Goal: Task Accomplishment & Management: Manage account settings

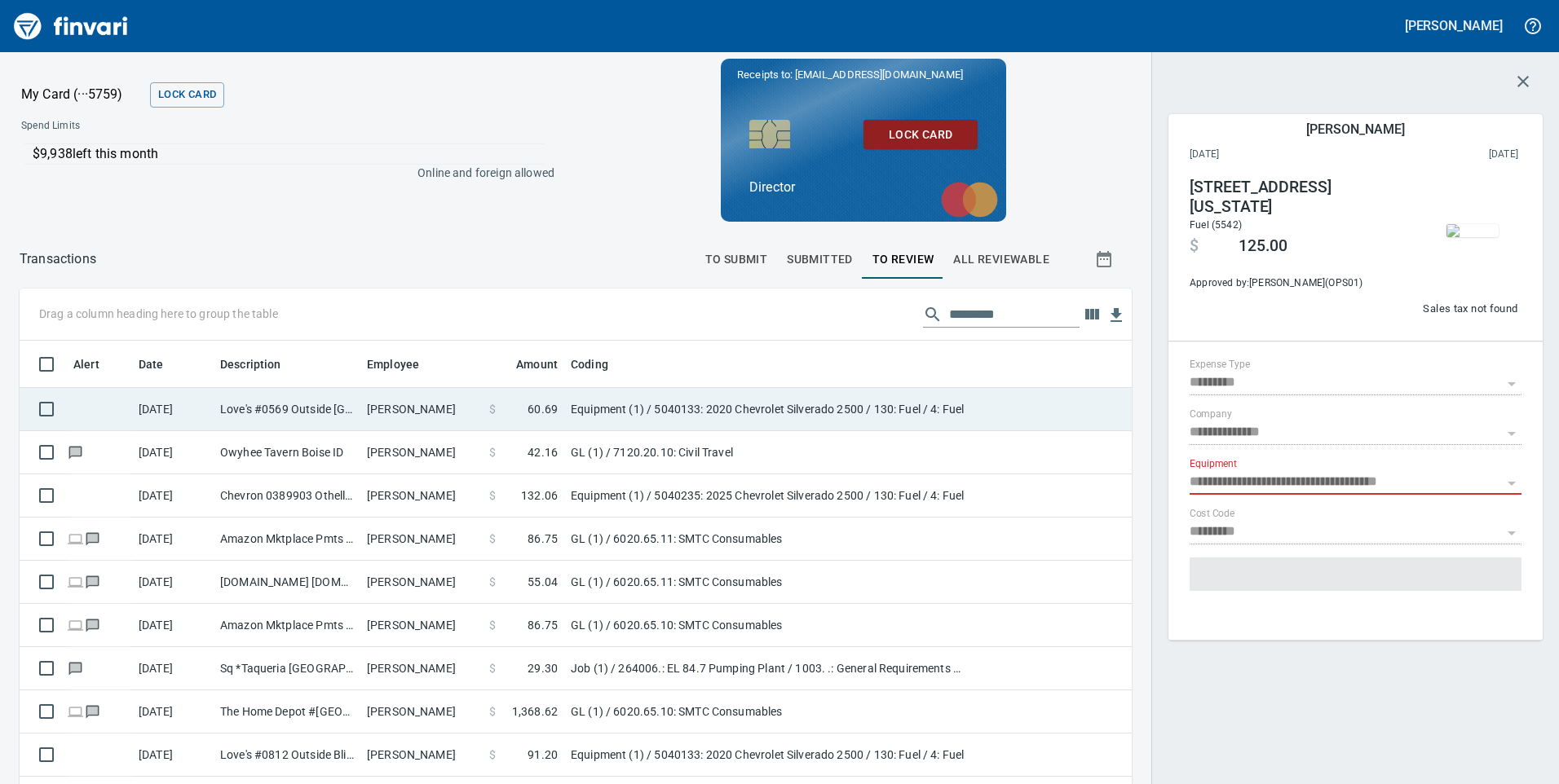
scroll to position [593, 1076]
click at [485, 412] on td "$ 60.69" at bounding box center [522, 409] width 81 height 43
type input "**********"
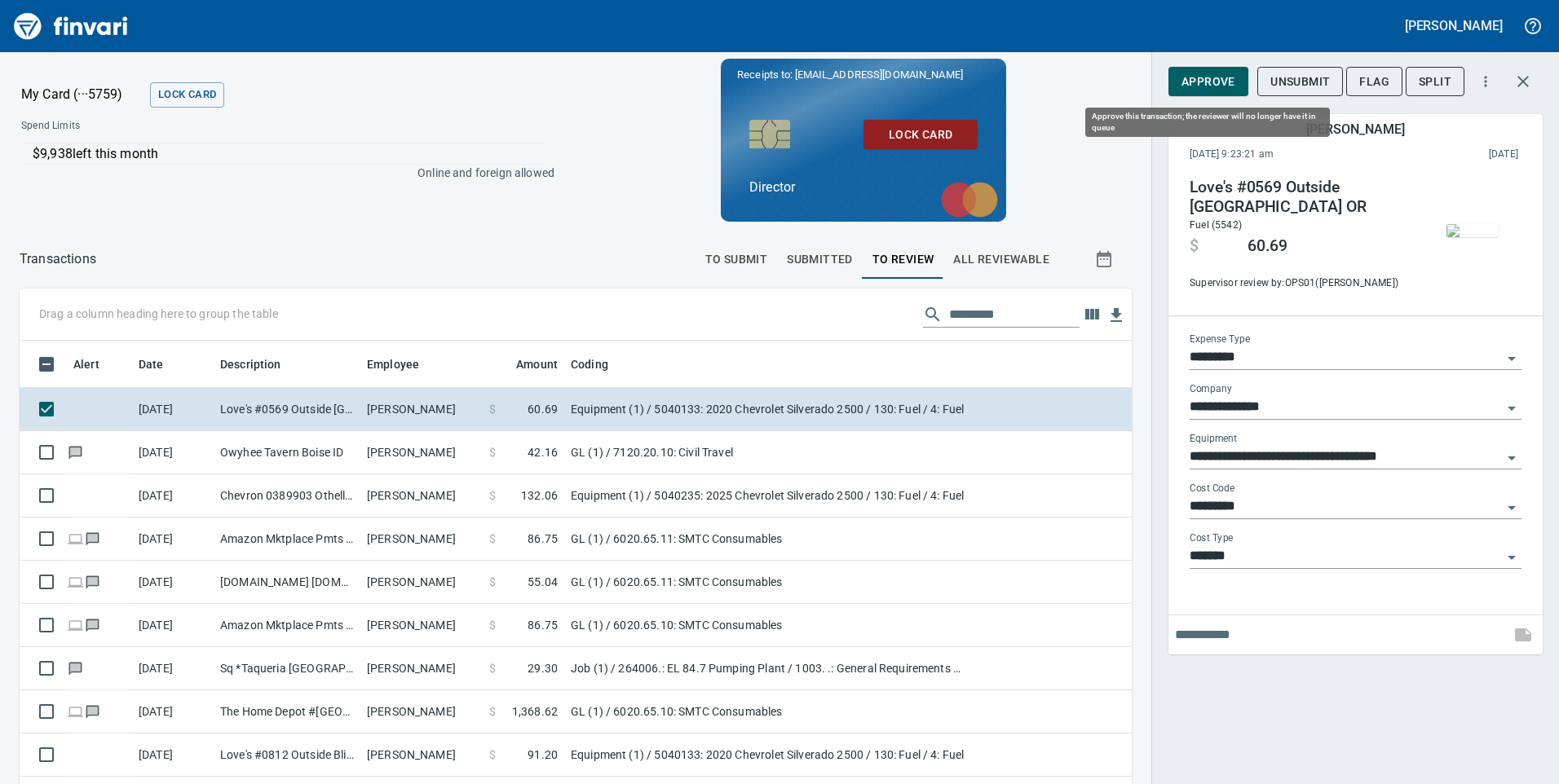
click at [1211, 84] on span "Approve" at bounding box center [1208, 82] width 54 height 20
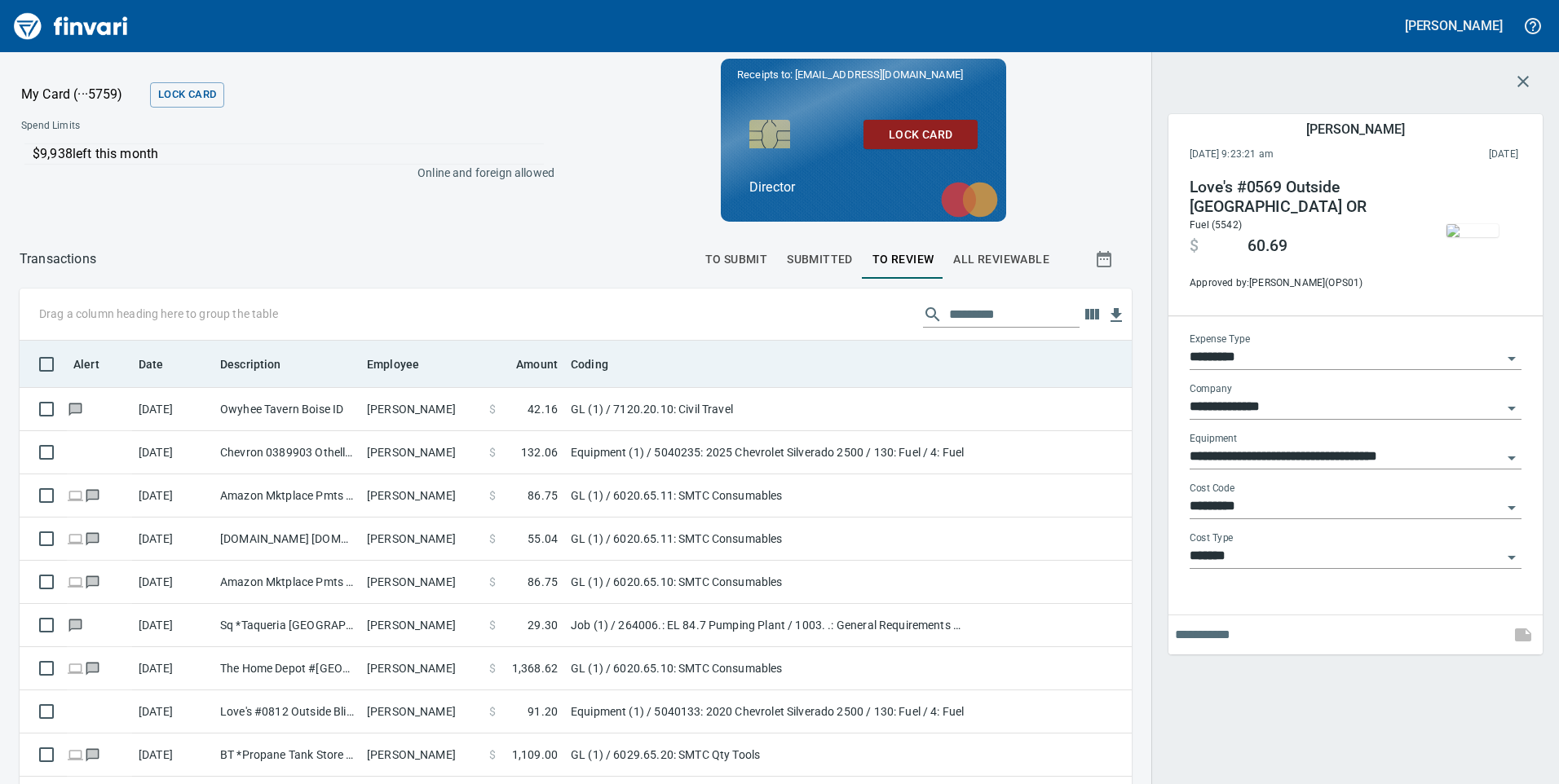
scroll to position [593, 1076]
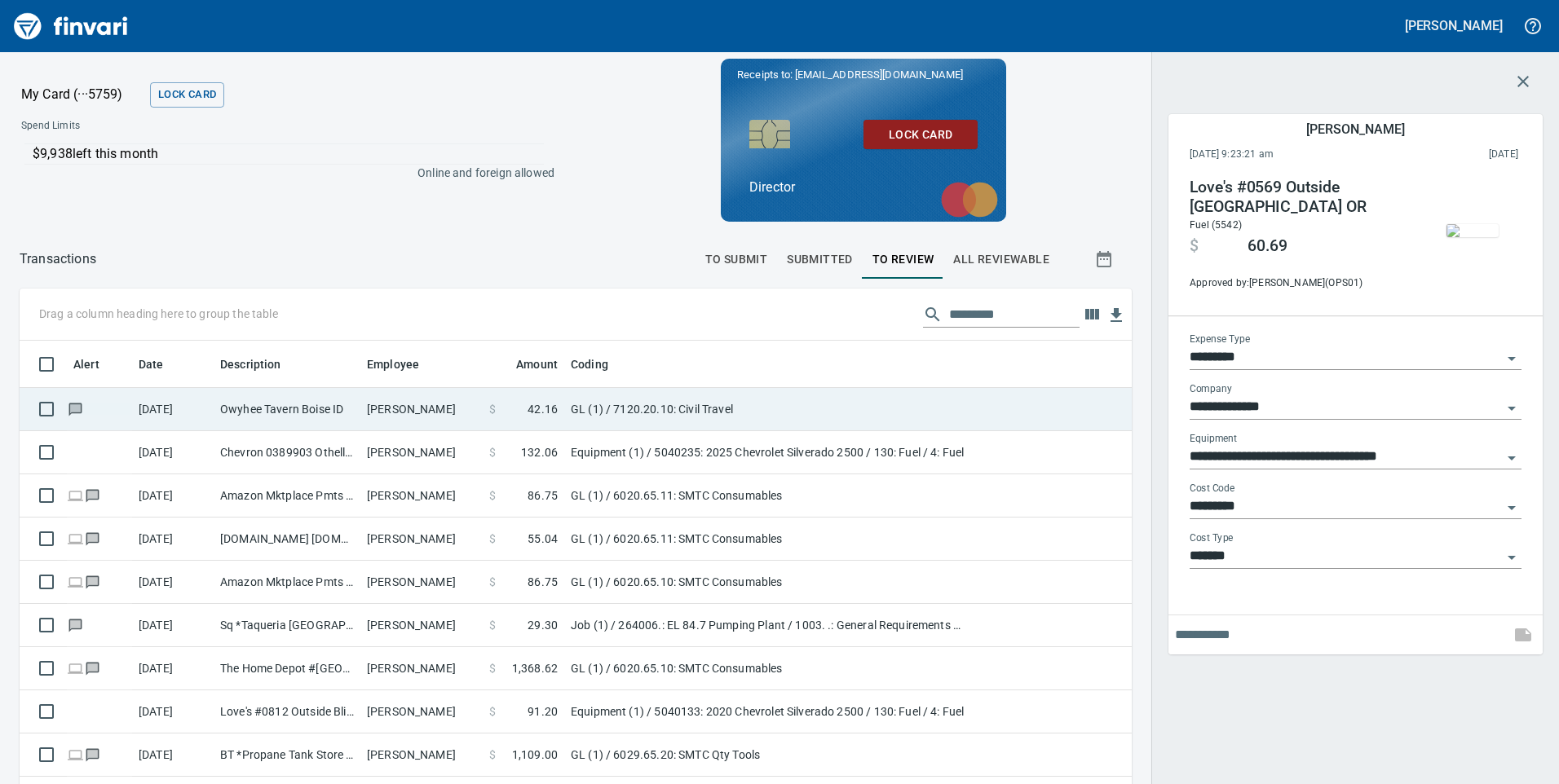
click at [343, 410] on td "Owyhee Tavern Boise ID" at bounding box center [286, 409] width 147 height 43
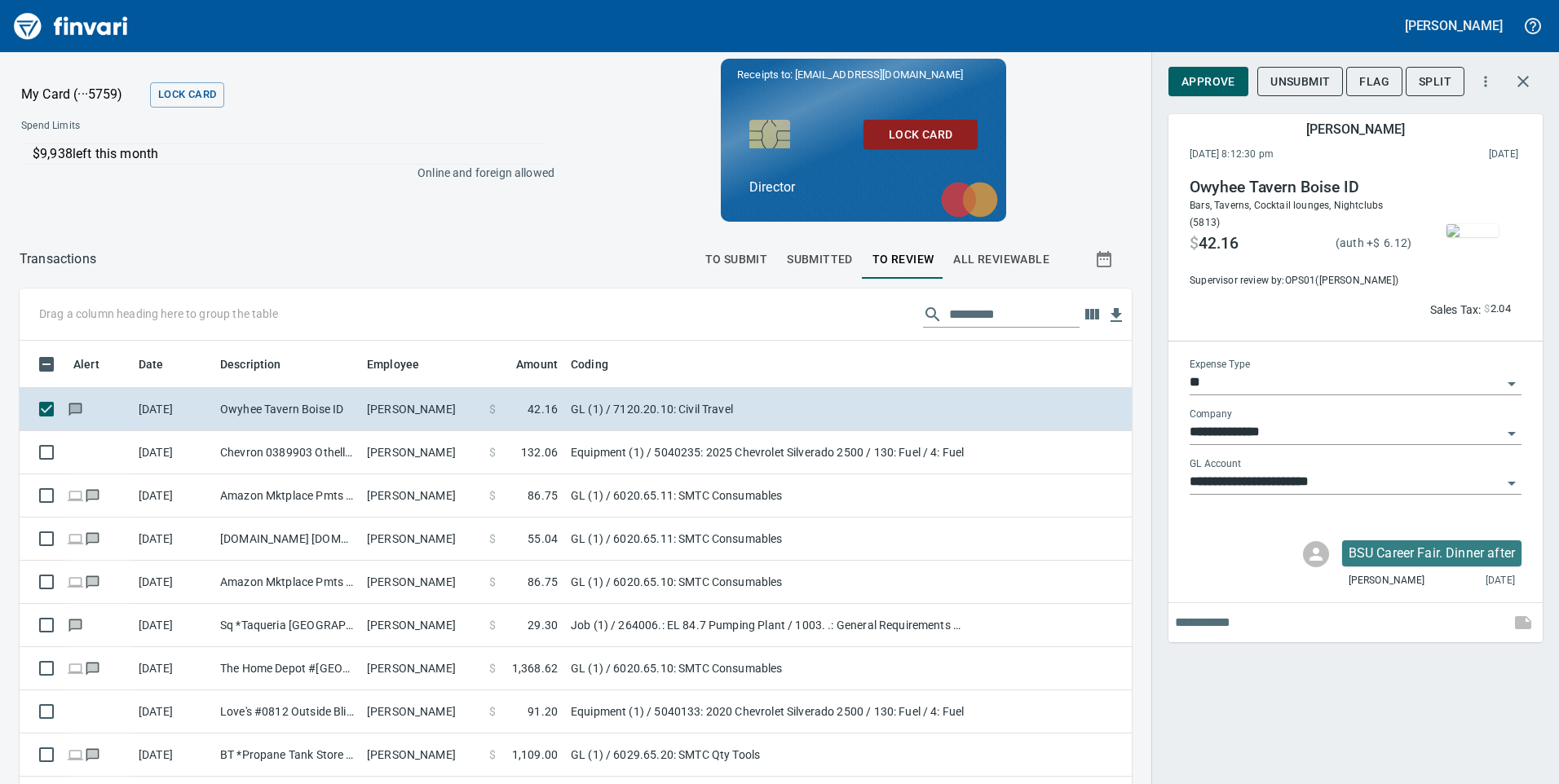
scroll to position [593, 1076]
click at [1471, 237] on img "button" at bounding box center [1471, 231] width 52 height 13
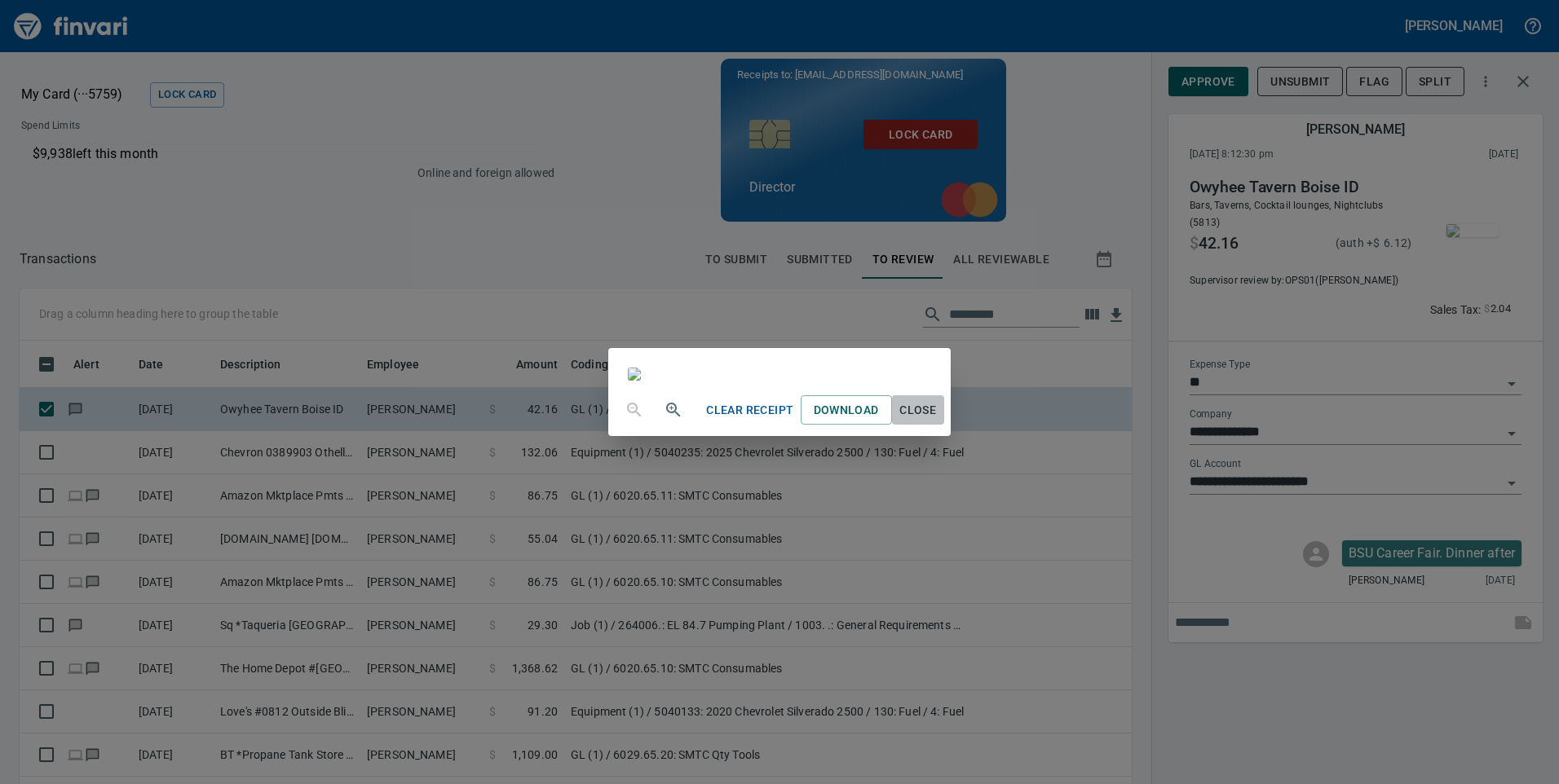
click at [937, 420] on span "Close" at bounding box center [918, 410] width 39 height 20
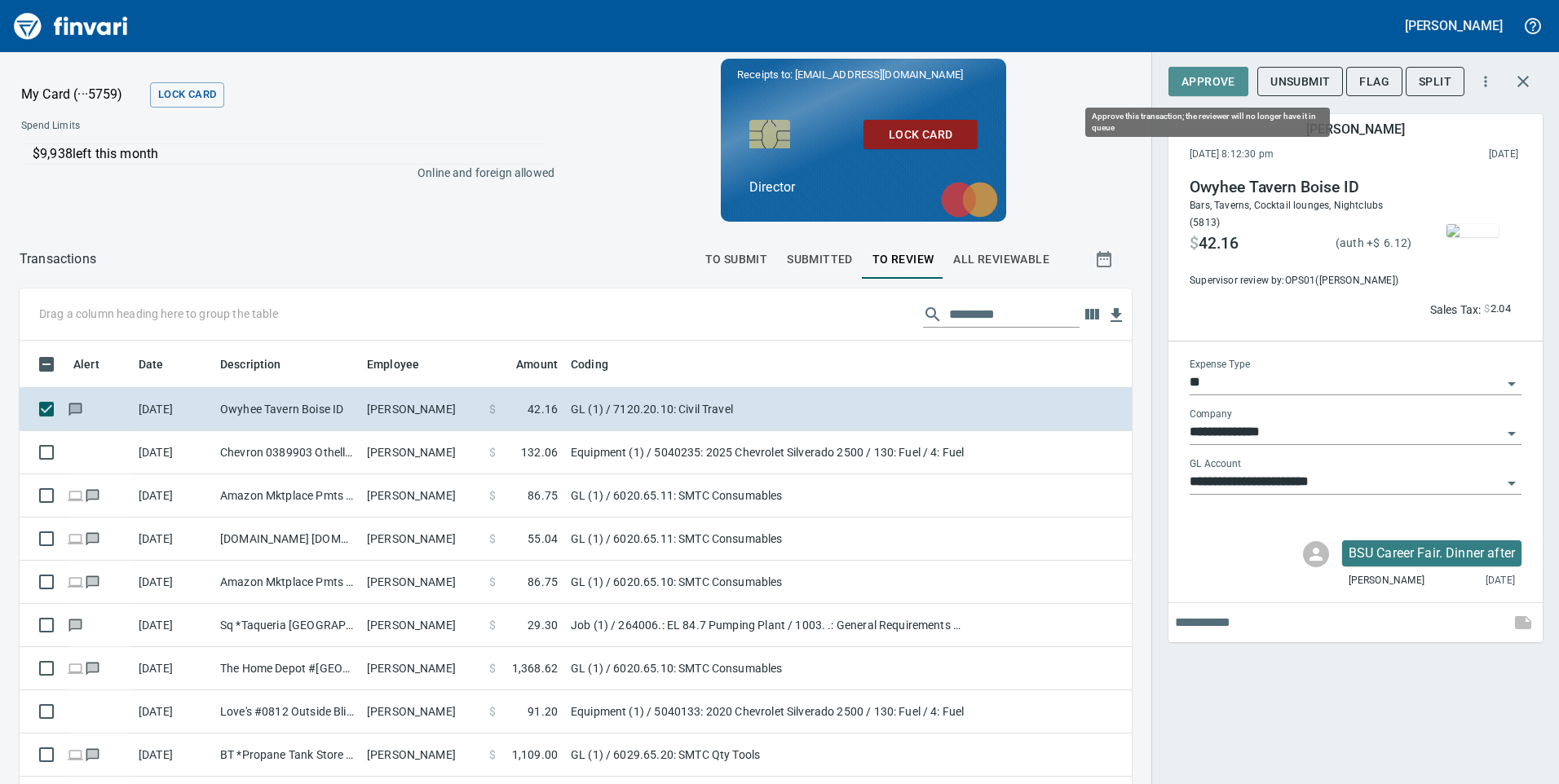
click at [1228, 74] on span "Approve" at bounding box center [1208, 82] width 54 height 20
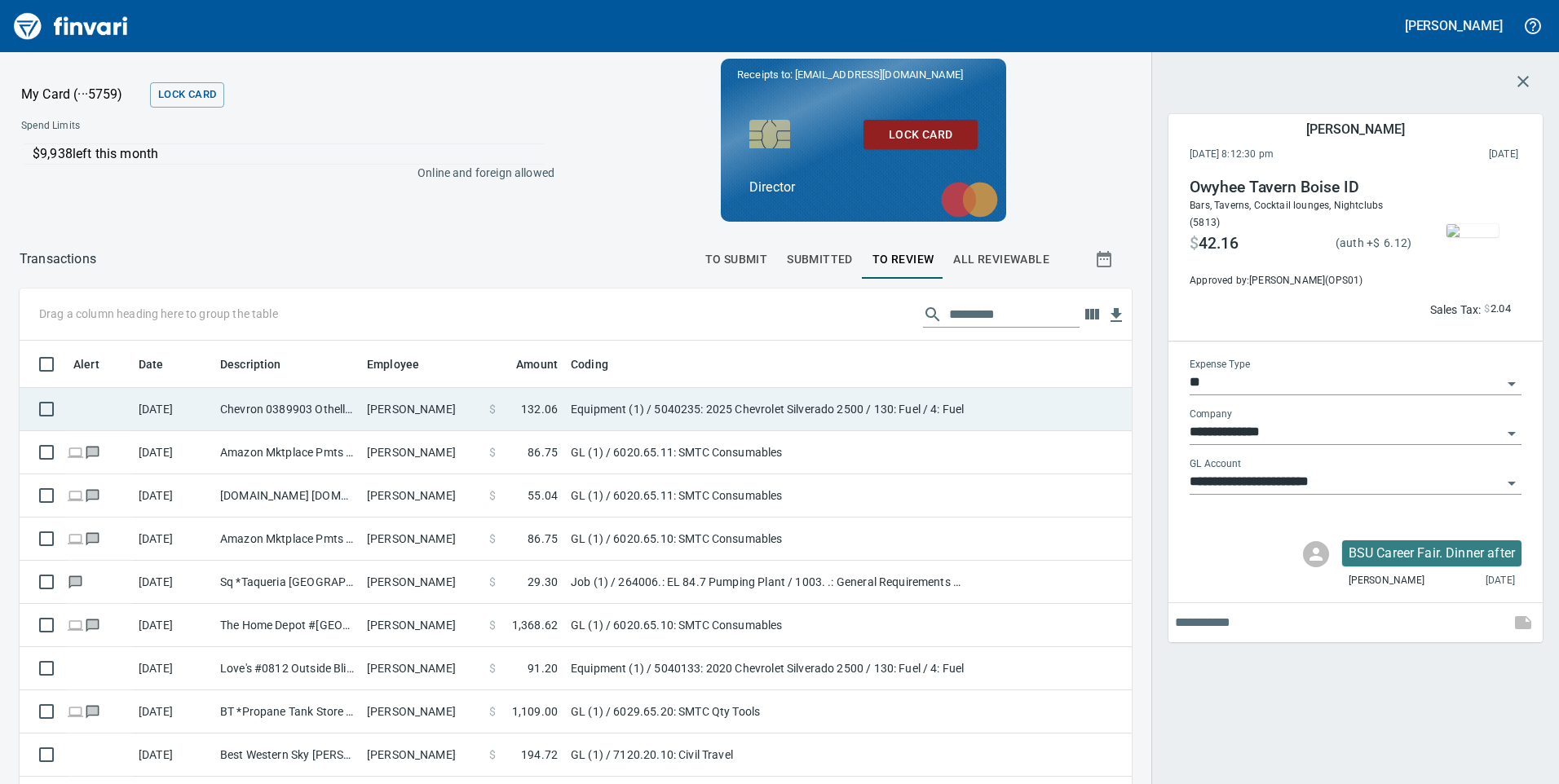
click at [220, 405] on td "Chevron 0389903 Othello WA" at bounding box center [286, 409] width 147 height 43
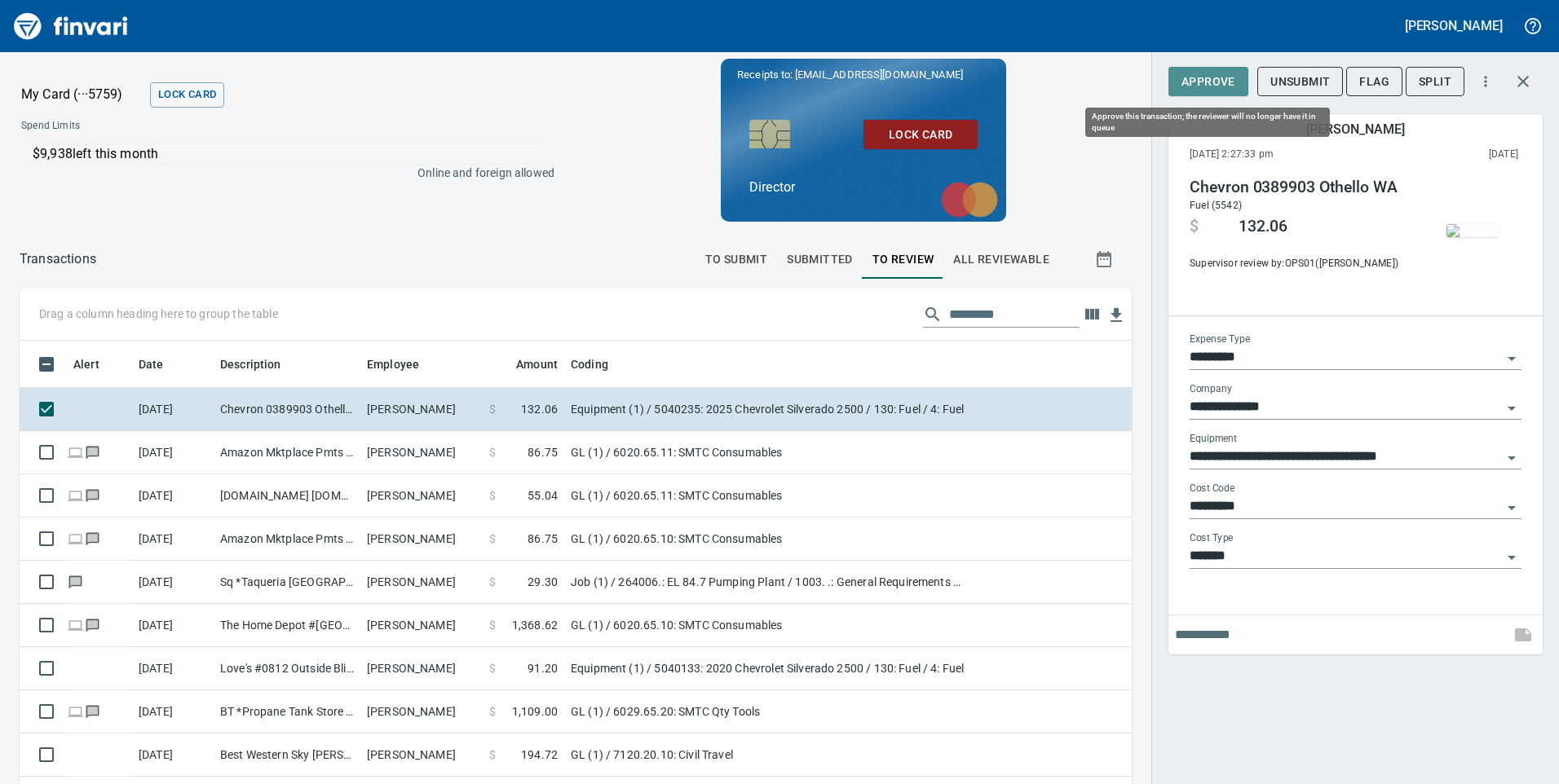
click at [1206, 87] on span "Approve" at bounding box center [1208, 82] width 54 height 20
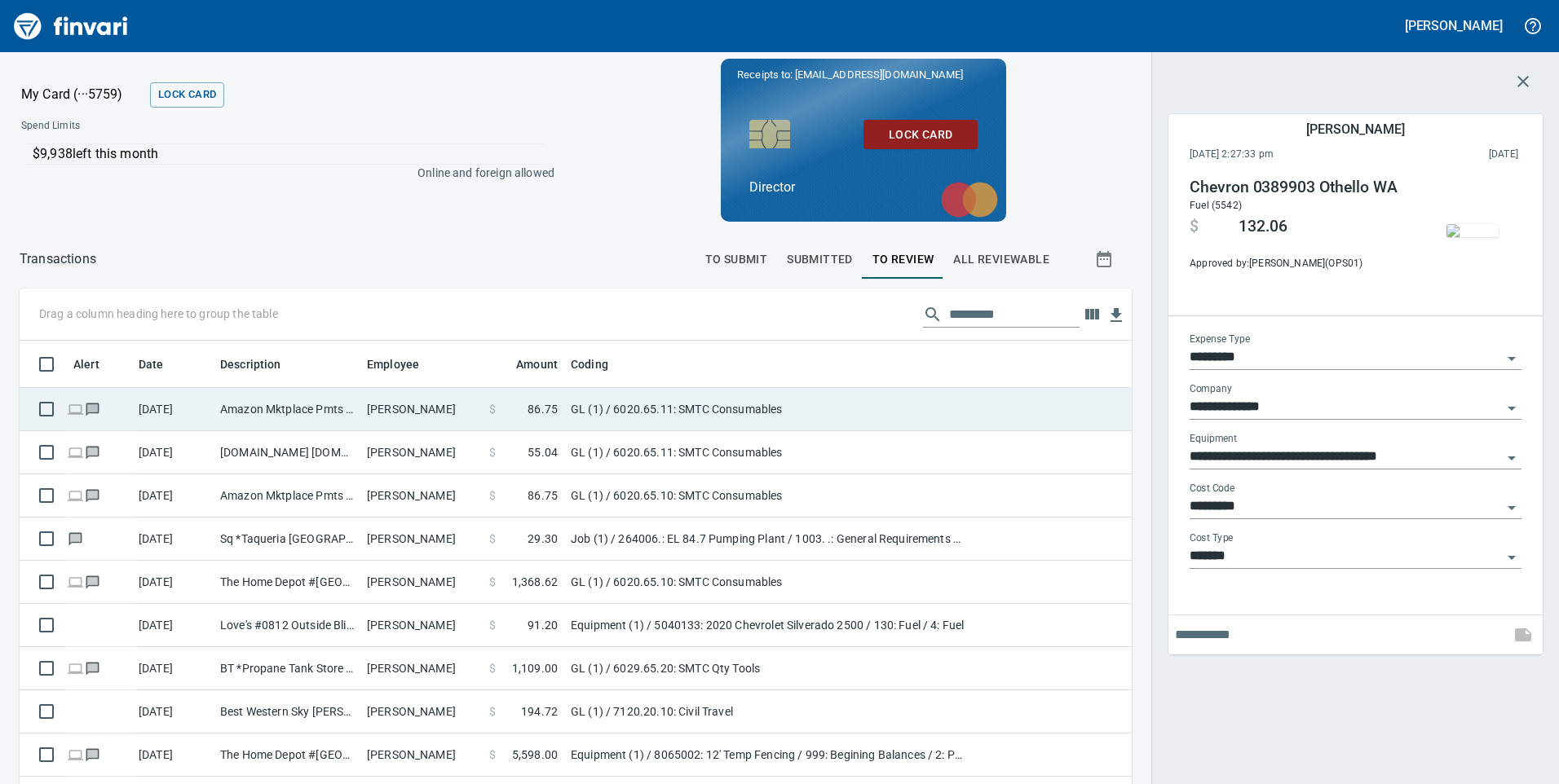
scroll to position [593, 1076]
click at [298, 408] on td "Amazon Mktplace Pmts [DOMAIN_NAME][URL] WA" at bounding box center [286, 409] width 147 height 43
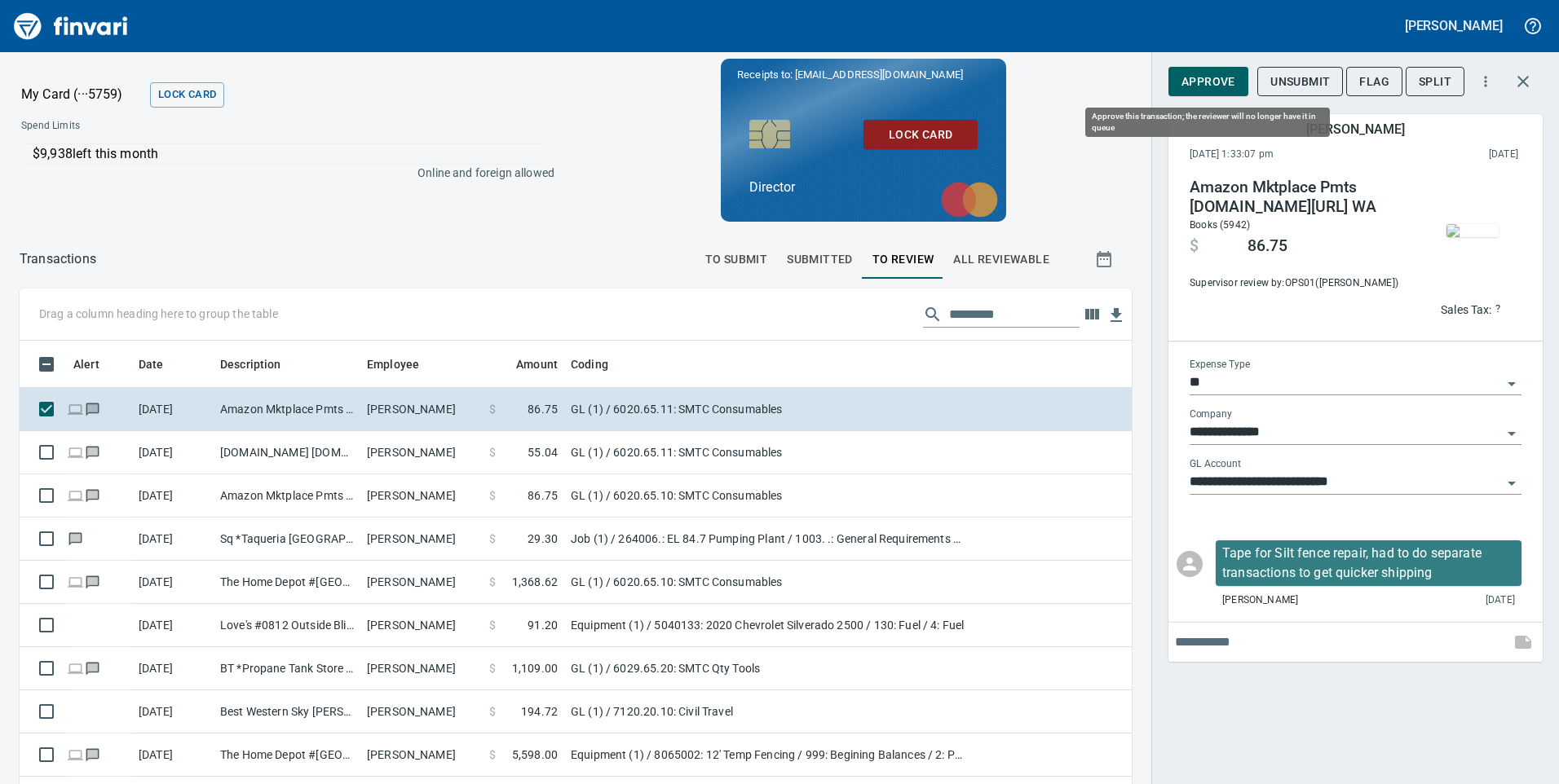
drag, startPoint x: 1204, startPoint y: 78, endPoint x: 1195, endPoint y: 78, distance: 9.0
click at [1203, 78] on span "Approve" at bounding box center [1208, 82] width 54 height 20
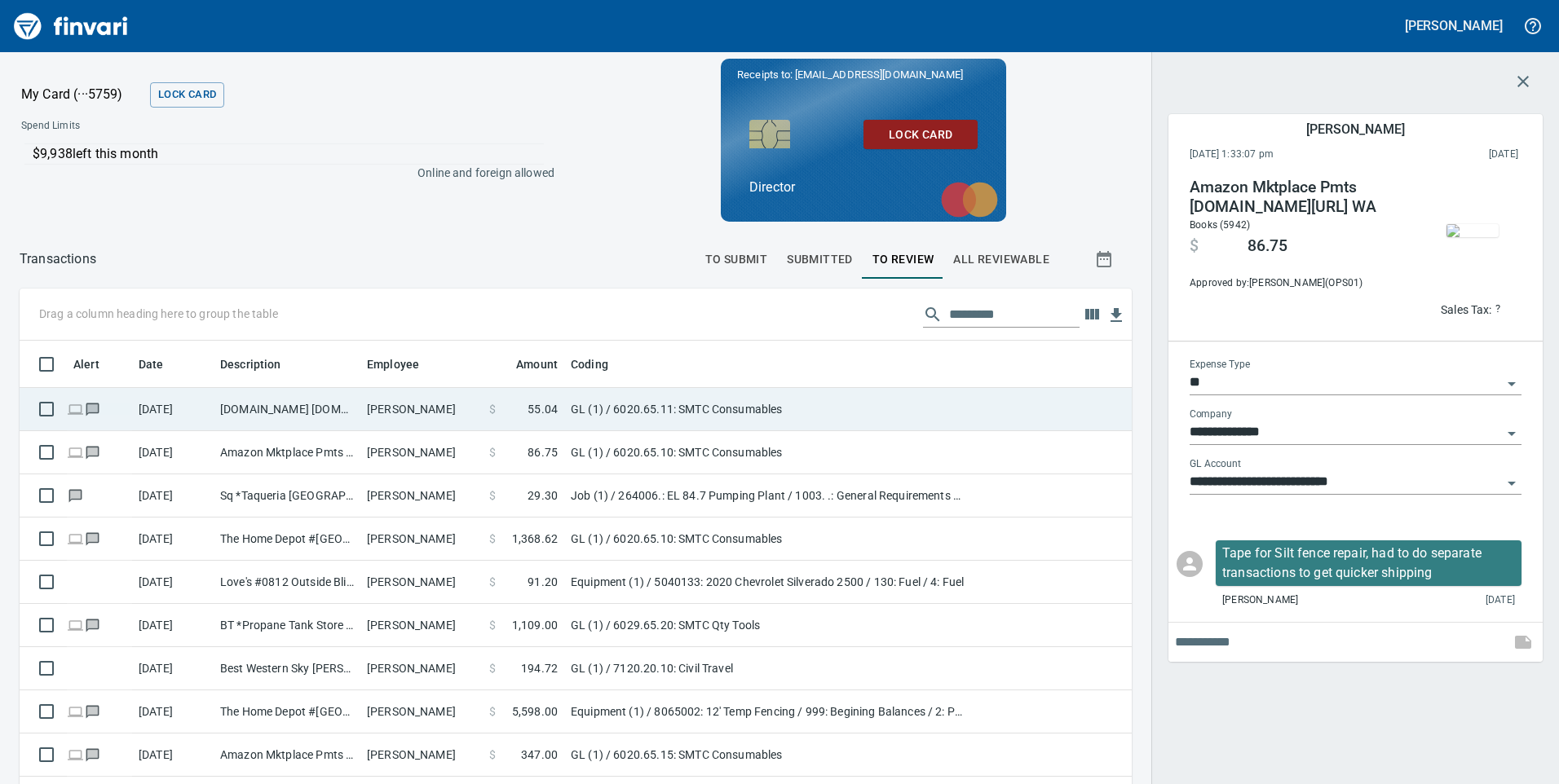
scroll to position [593, 1088]
click at [240, 410] on td "[DOMAIN_NAME] [DOMAIN_NAME][URL] WA" at bounding box center [286, 409] width 147 height 43
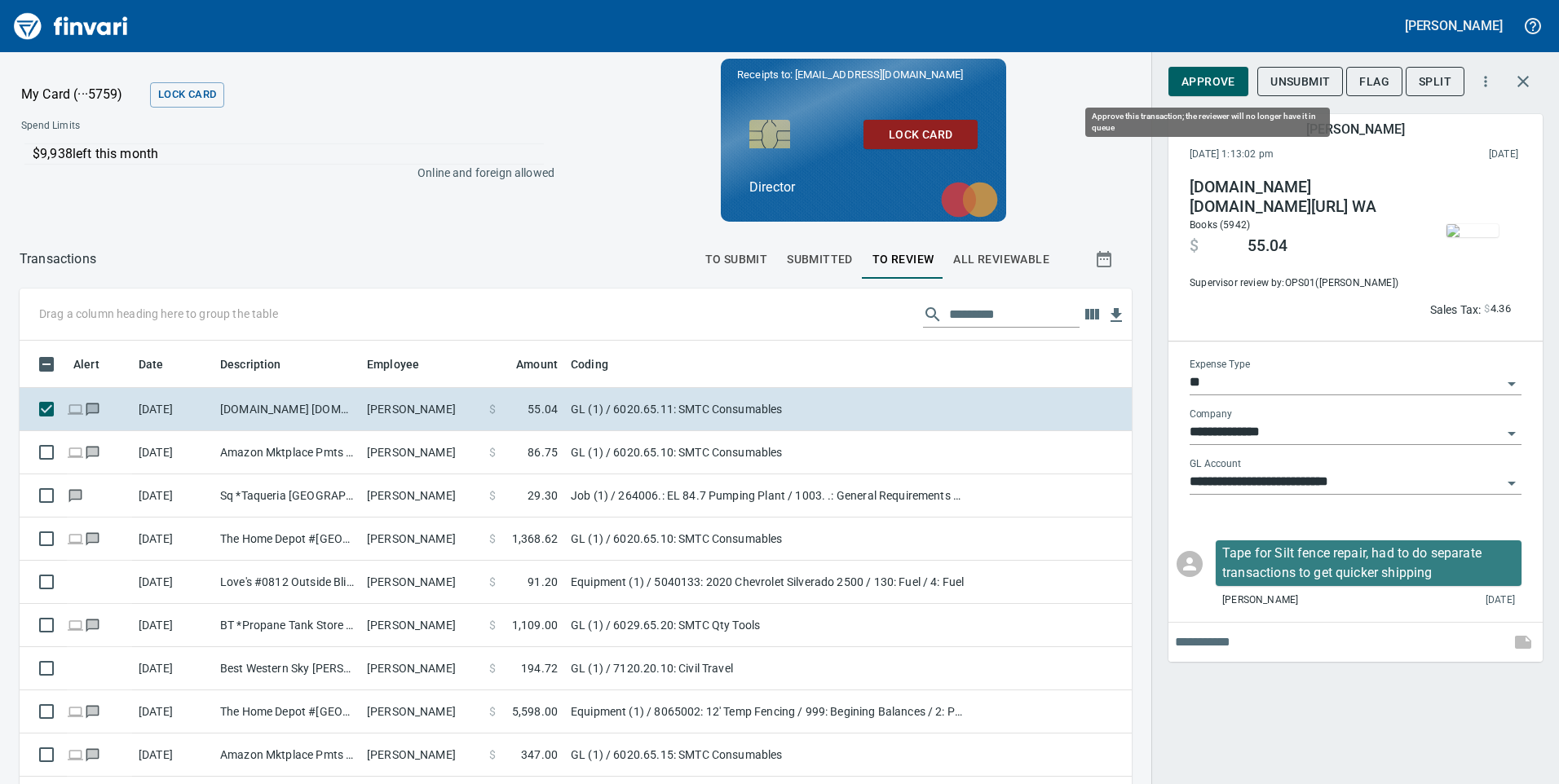
click at [1216, 83] on span "Approve" at bounding box center [1208, 82] width 54 height 20
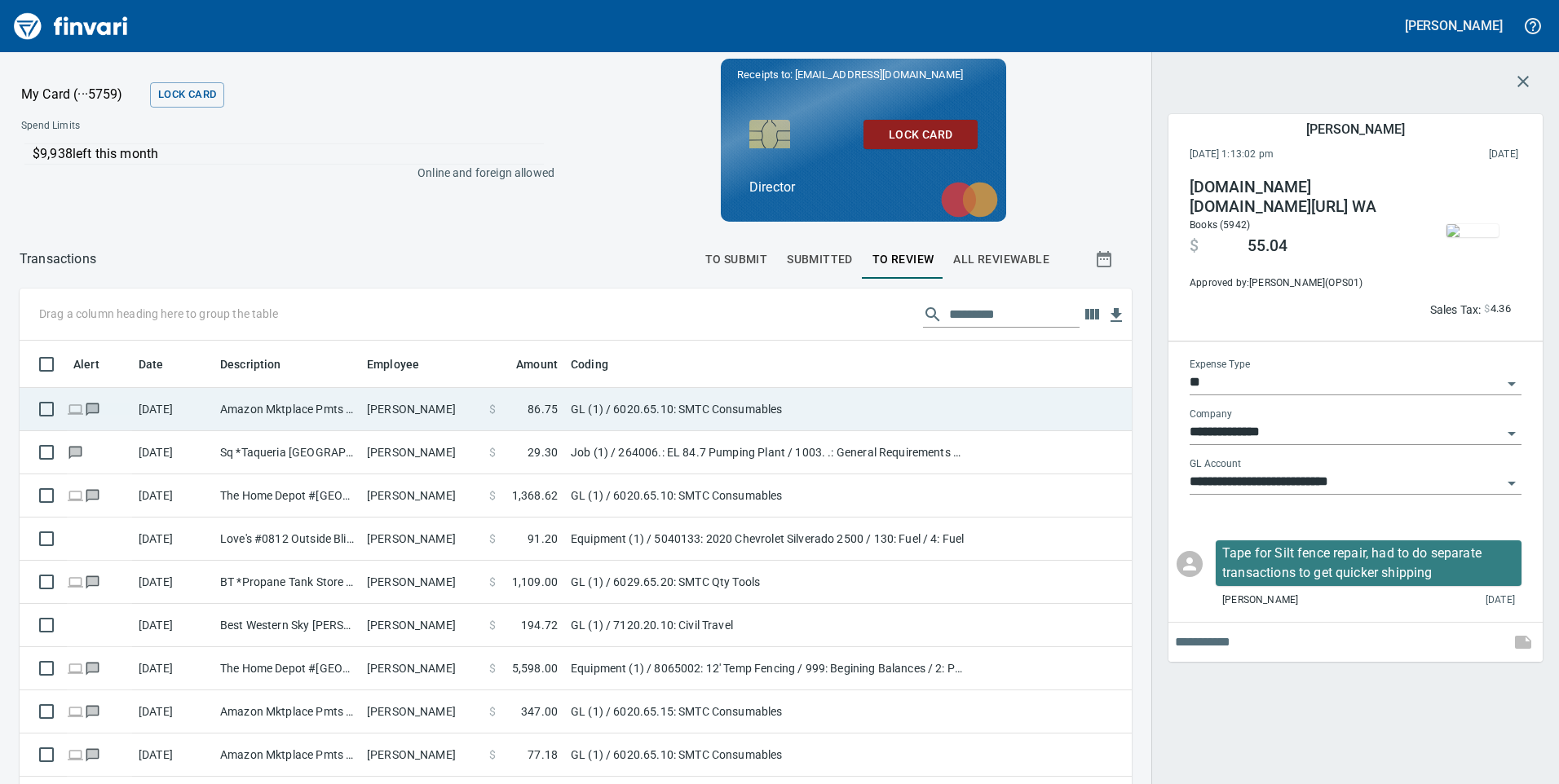
scroll to position [593, 1088]
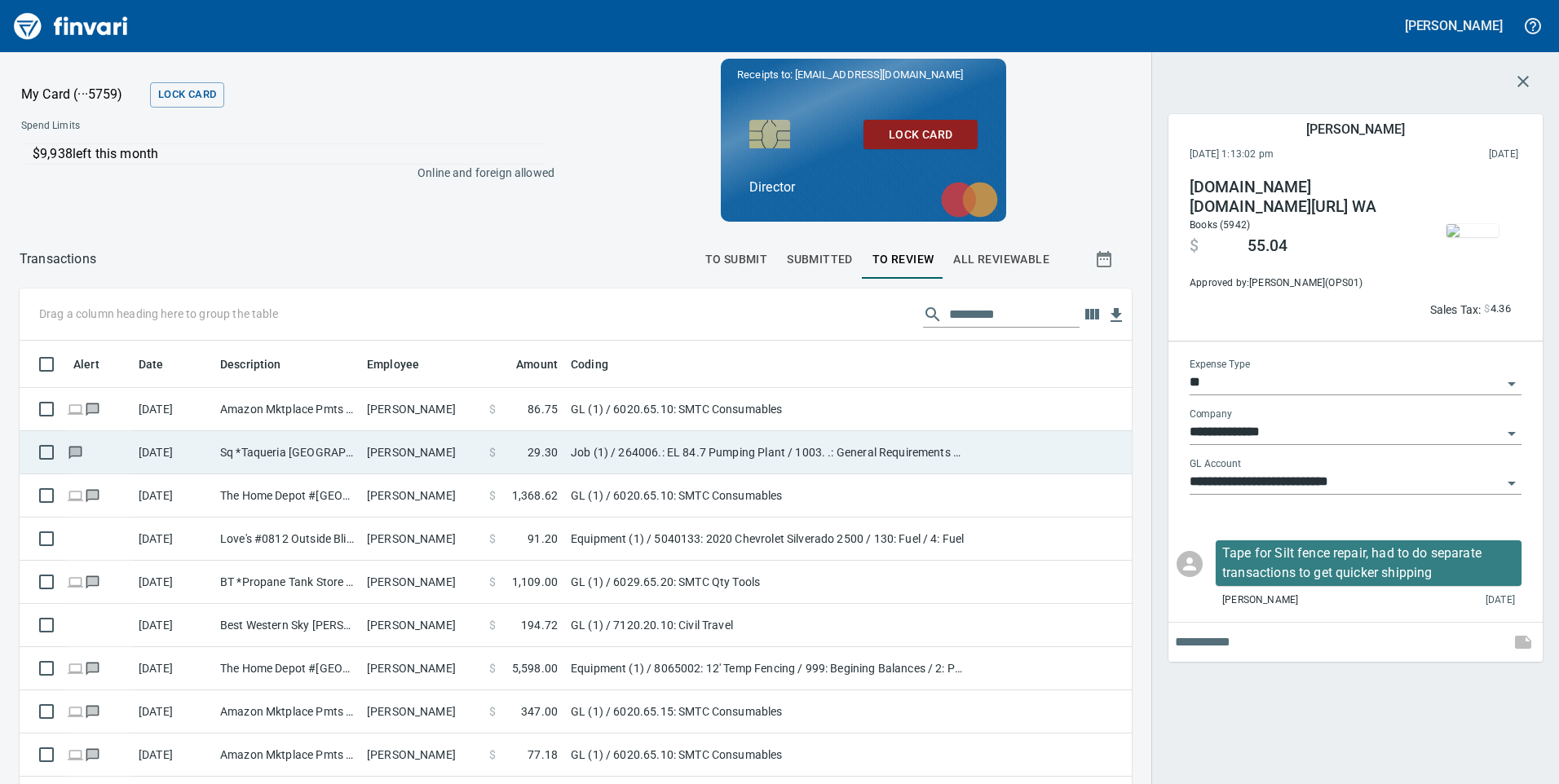
click at [252, 451] on td "Sq *Taqueria [GEOGRAPHIC_DATA] Othello [GEOGRAPHIC_DATA]" at bounding box center [286, 452] width 147 height 43
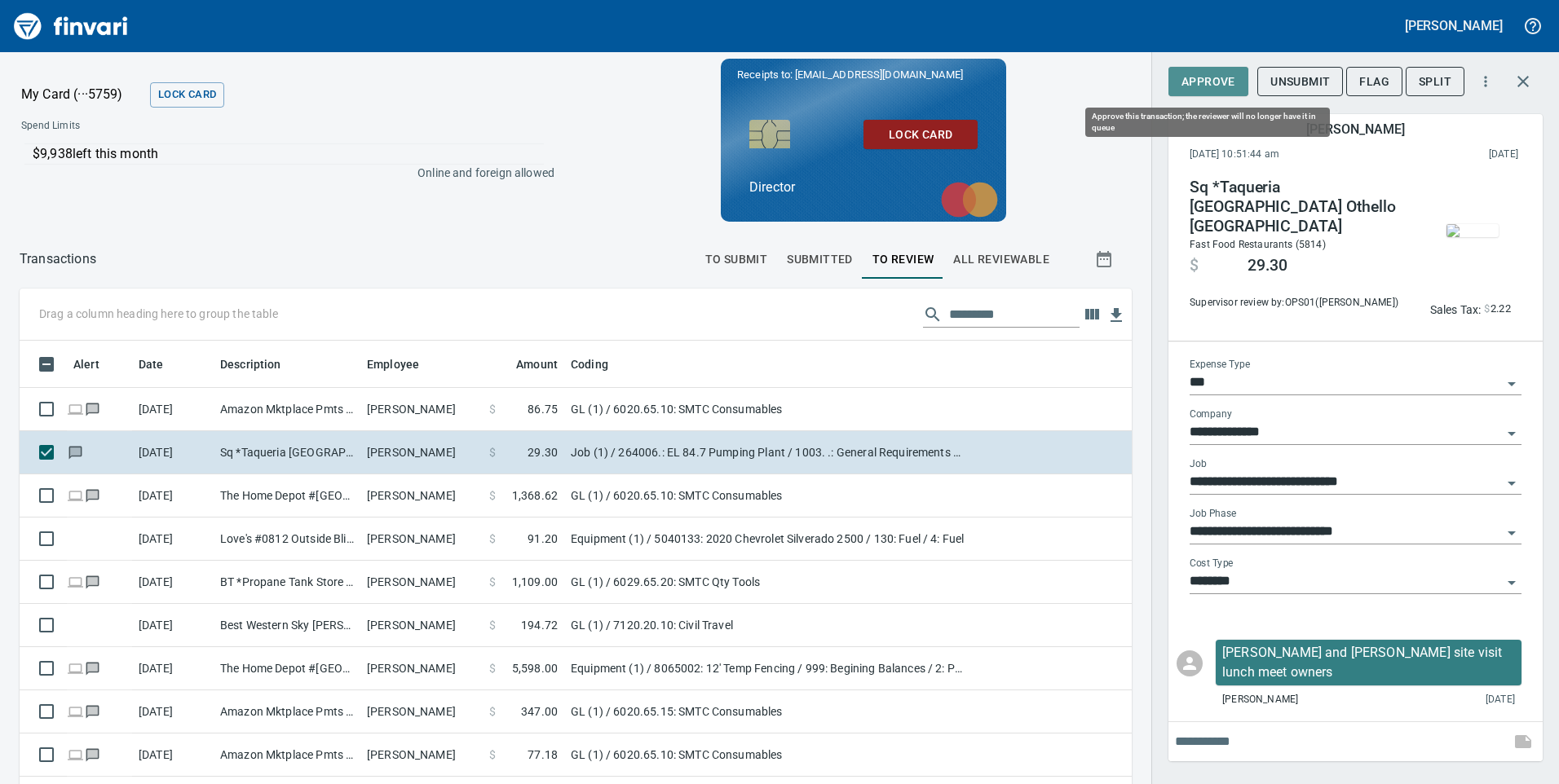
click at [1213, 80] on span "Approve" at bounding box center [1208, 82] width 54 height 20
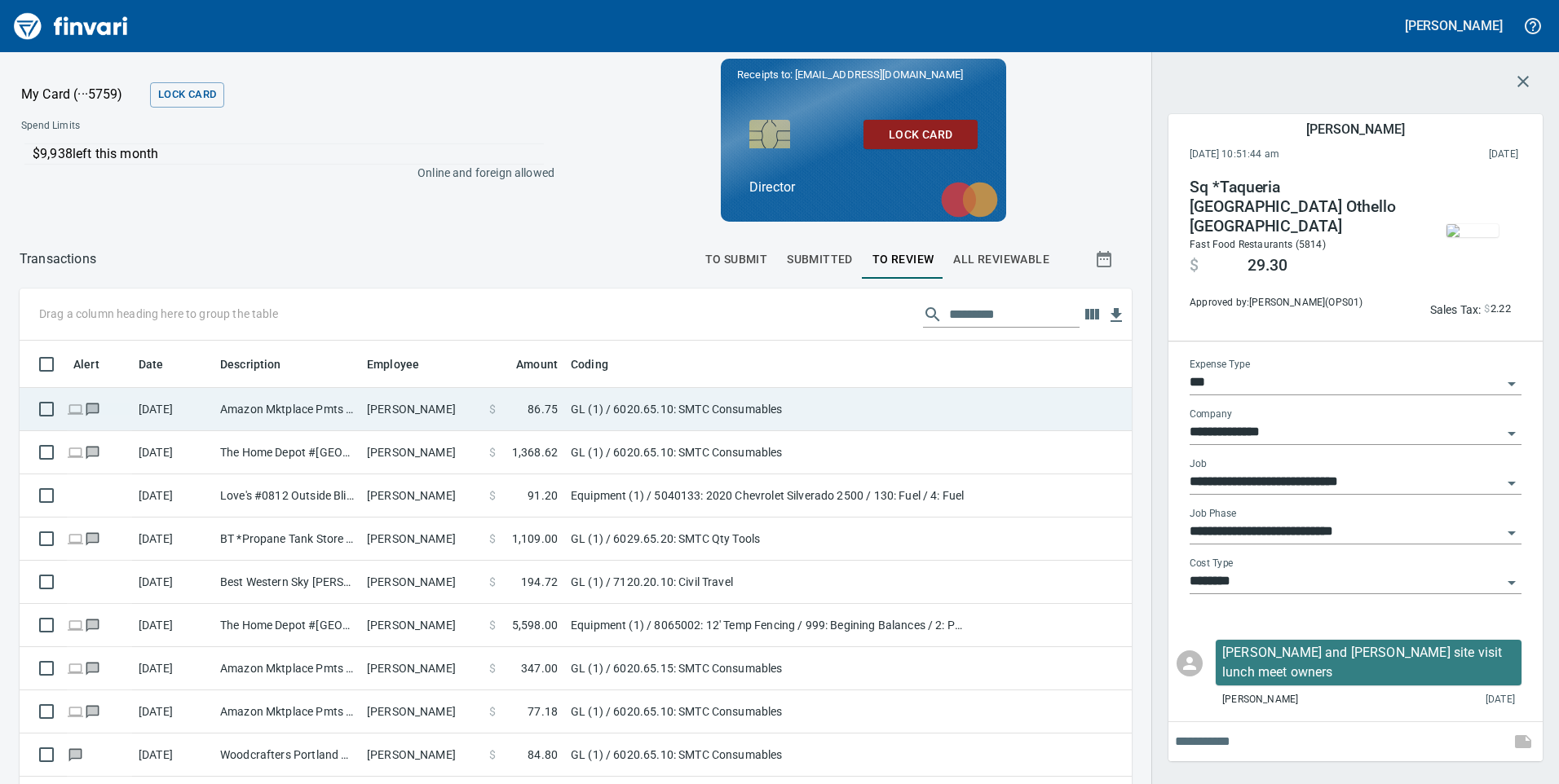
scroll to position [593, 1088]
click at [305, 416] on td "Amazon Mktplace Pmts [DOMAIN_NAME][URL] WA" at bounding box center [286, 409] width 147 height 43
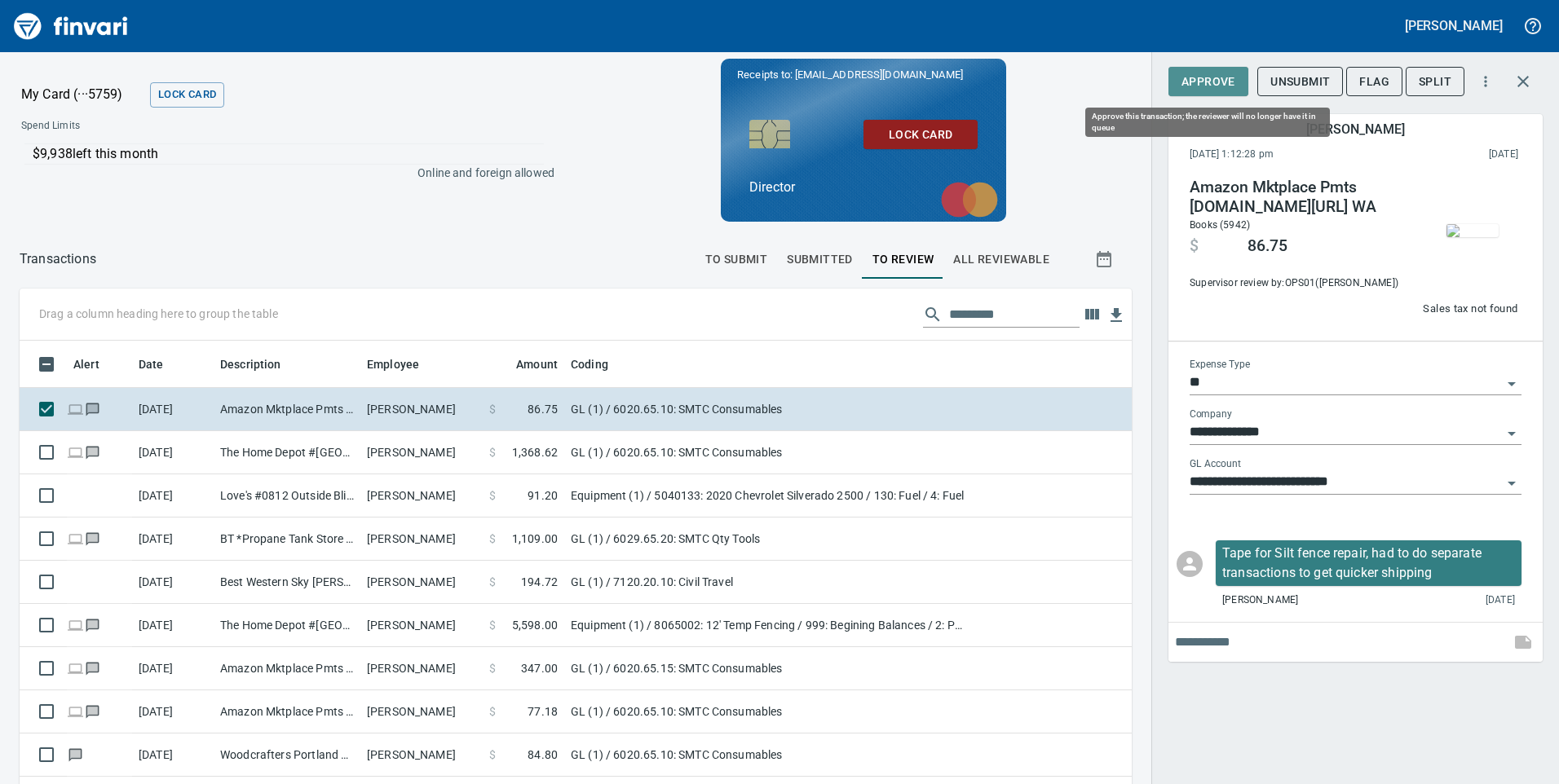
click at [1202, 77] on span "Approve" at bounding box center [1208, 82] width 54 height 20
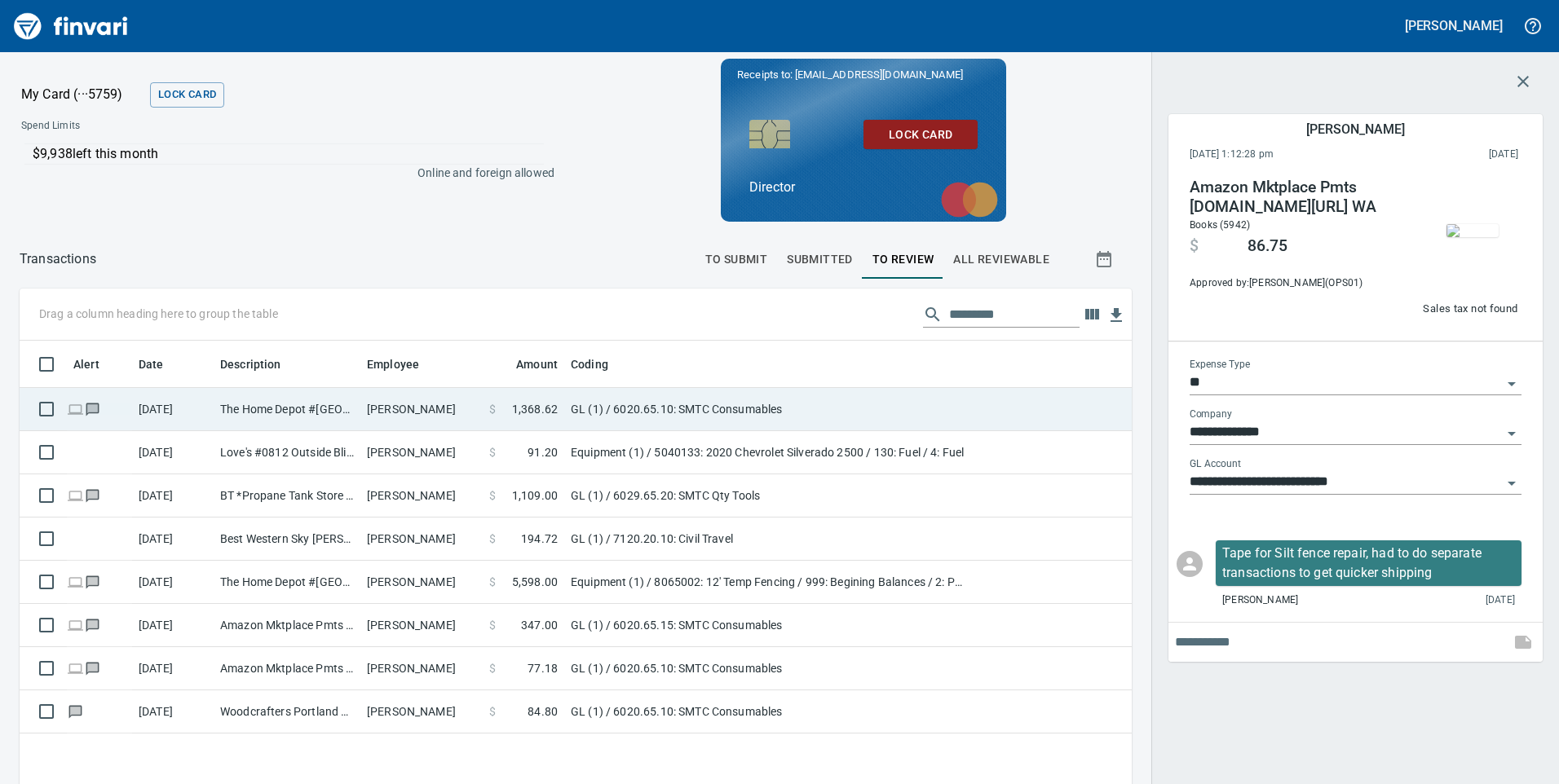
scroll to position [593, 1088]
click at [307, 417] on td "The Home Depot #[GEOGRAPHIC_DATA]" at bounding box center [286, 409] width 147 height 43
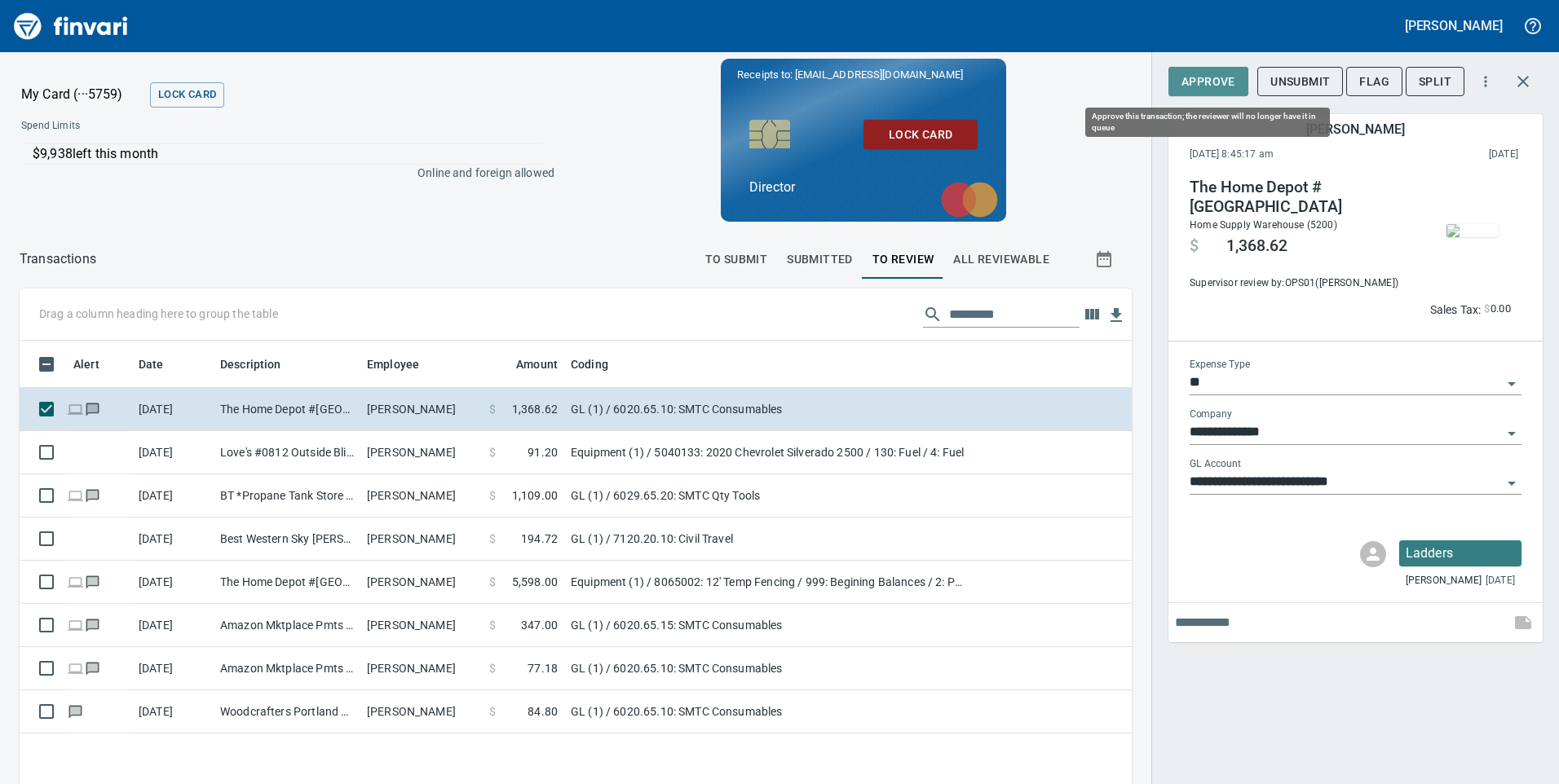
click at [1199, 87] on span "Approve" at bounding box center [1208, 82] width 54 height 20
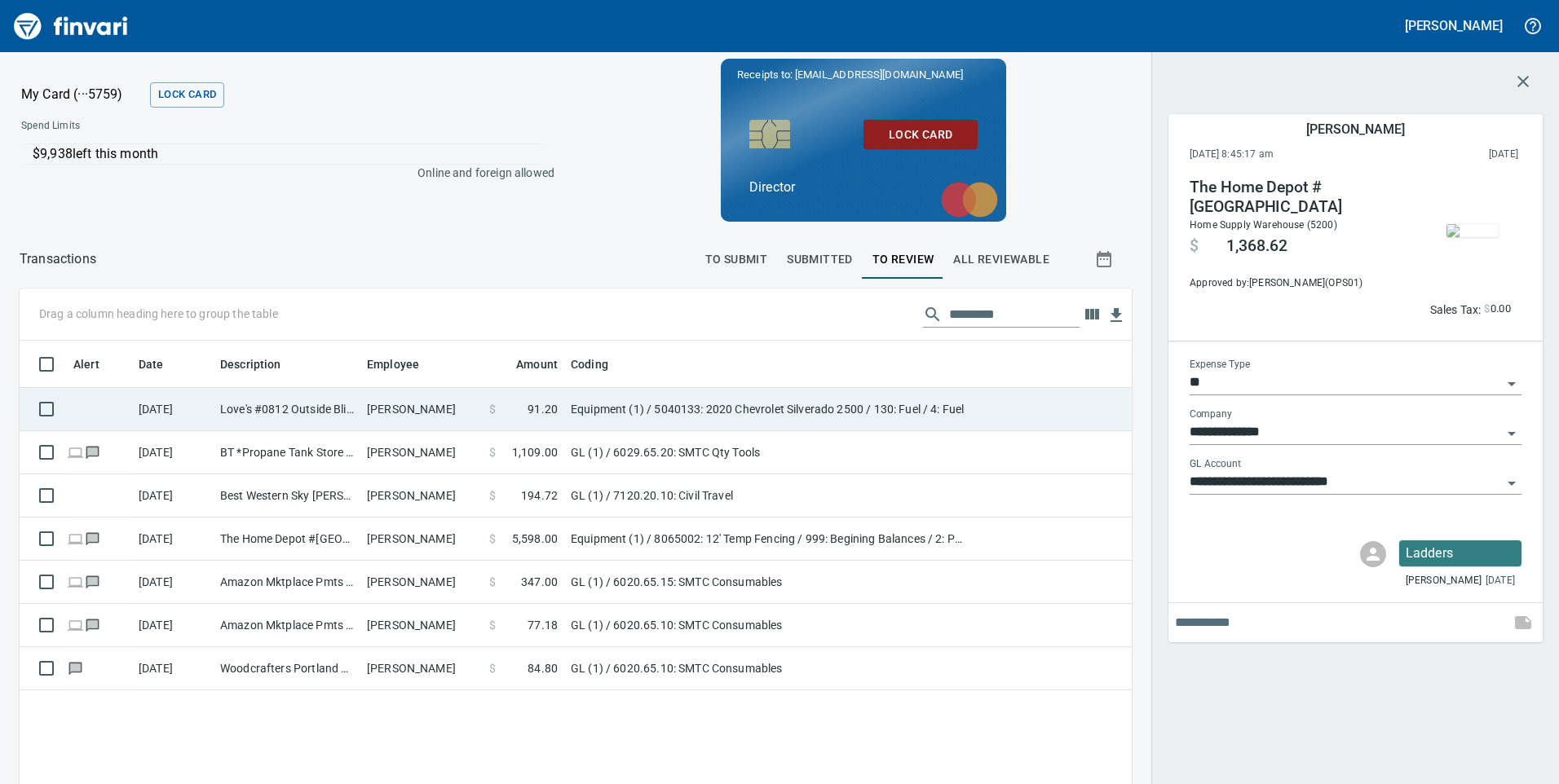
scroll to position [593, 1088]
click at [326, 414] on td "Love's #0812 Outside Bliss ID" at bounding box center [286, 409] width 147 height 43
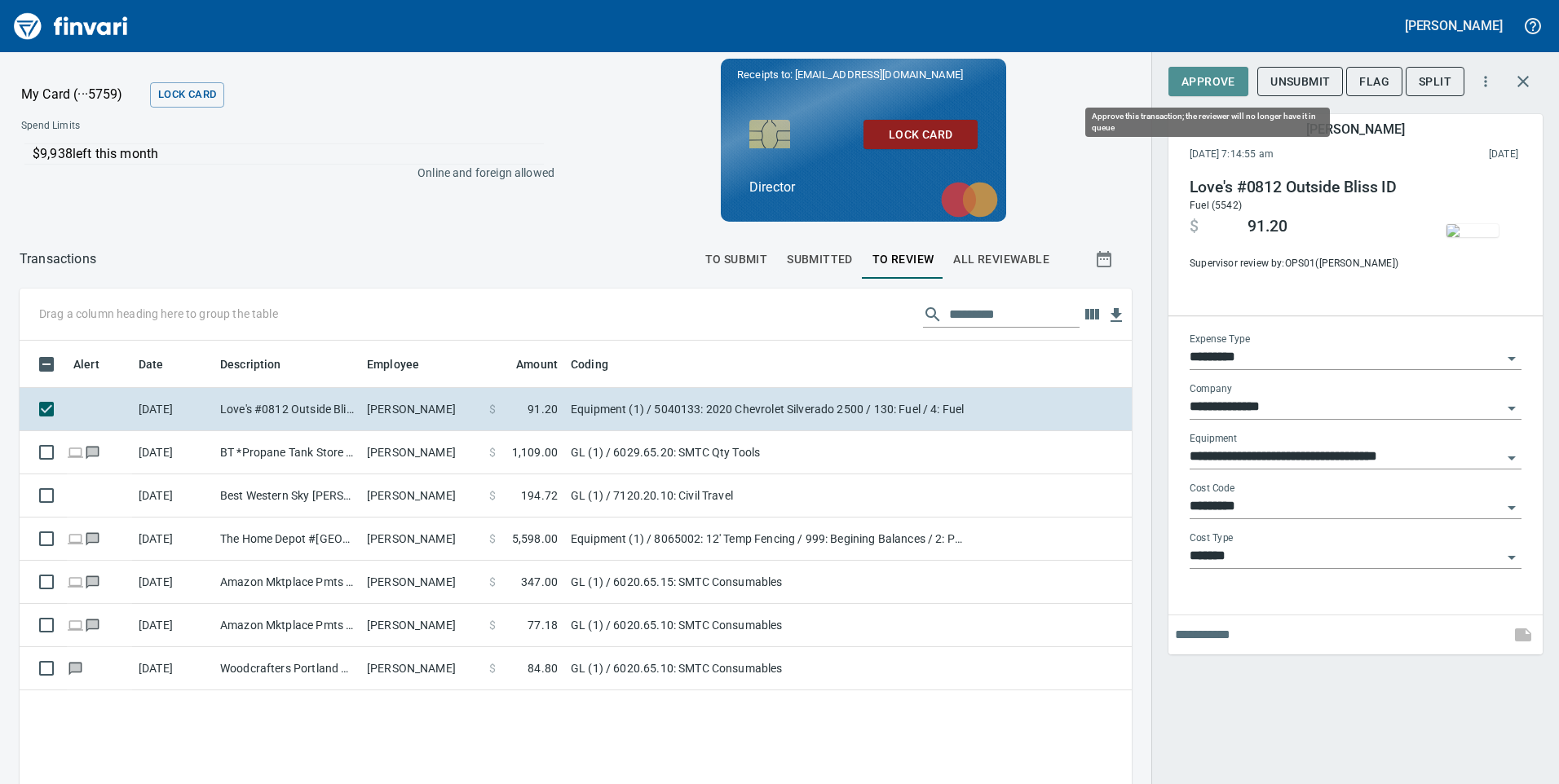
click at [1214, 81] on span "Approve" at bounding box center [1208, 82] width 54 height 20
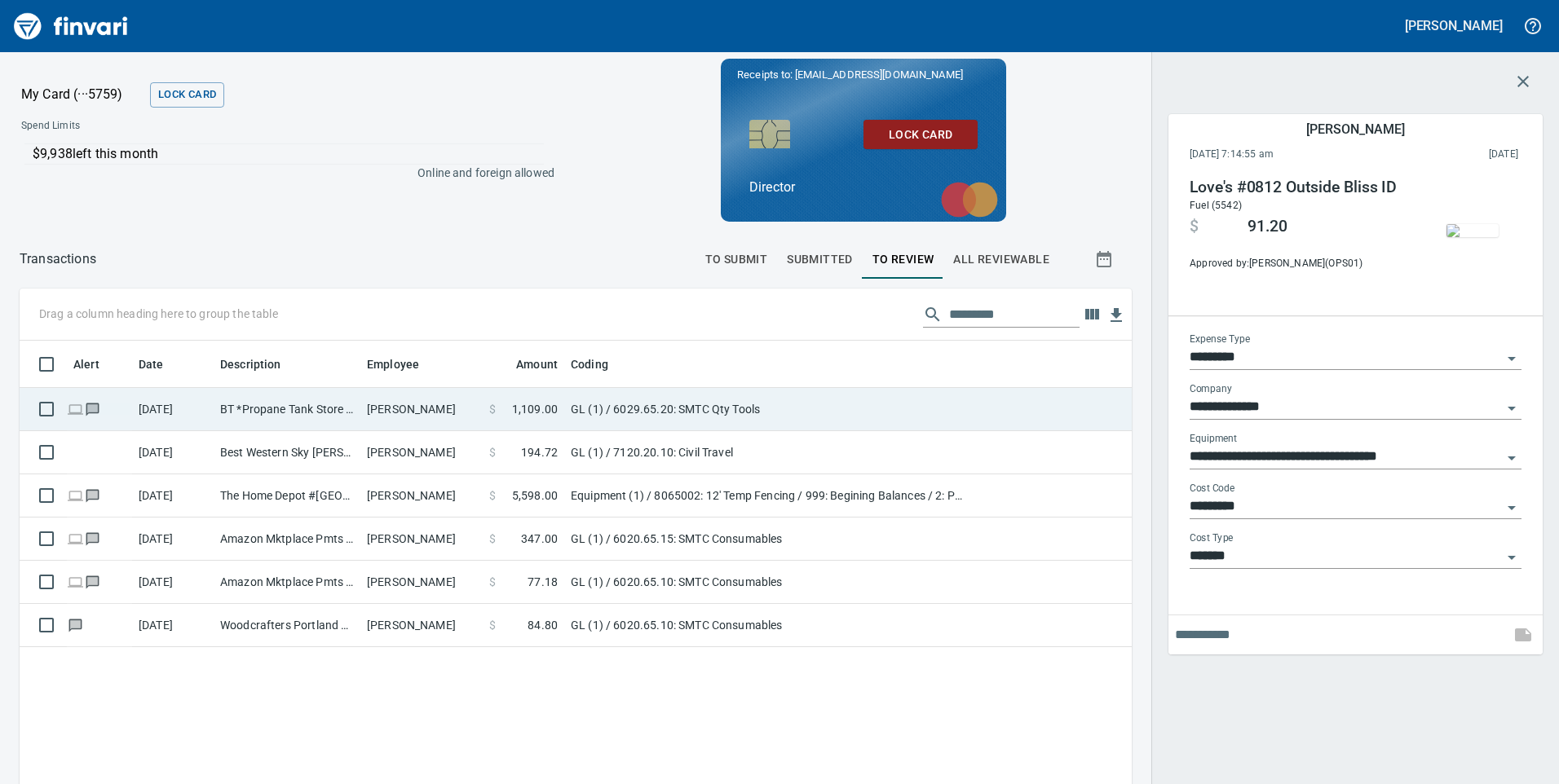
scroll to position [593, 1088]
click at [321, 421] on td "BT *Propane Tank Store [GEOGRAPHIC_DATA] [GEOGRAPHIC_DATA]" at bounding box center [286, 409] width 147 height 43
type input "**"
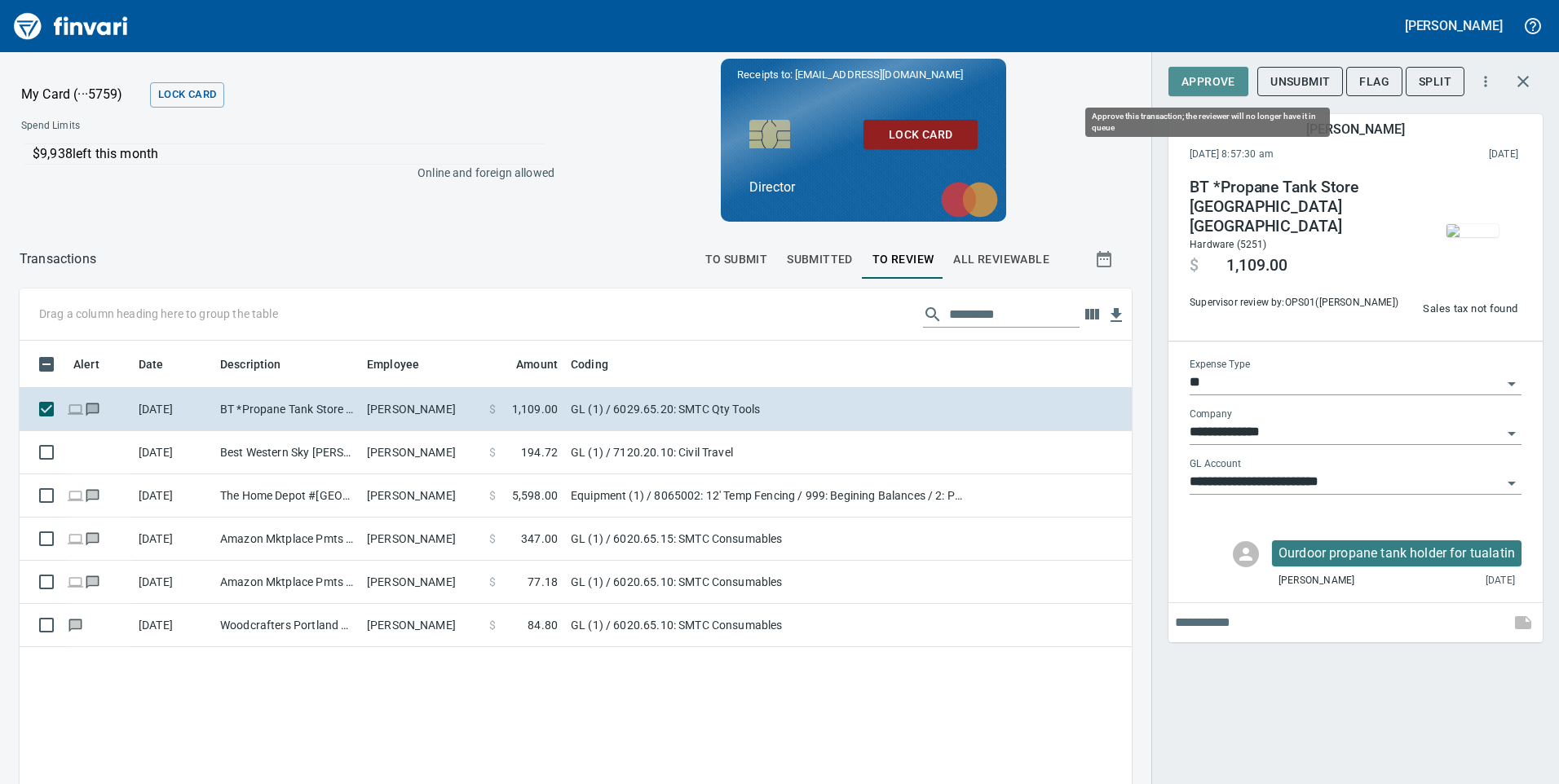
click at [1203, 82] on span "Approve" at bounding box center [1208, 82] width 54 height 20
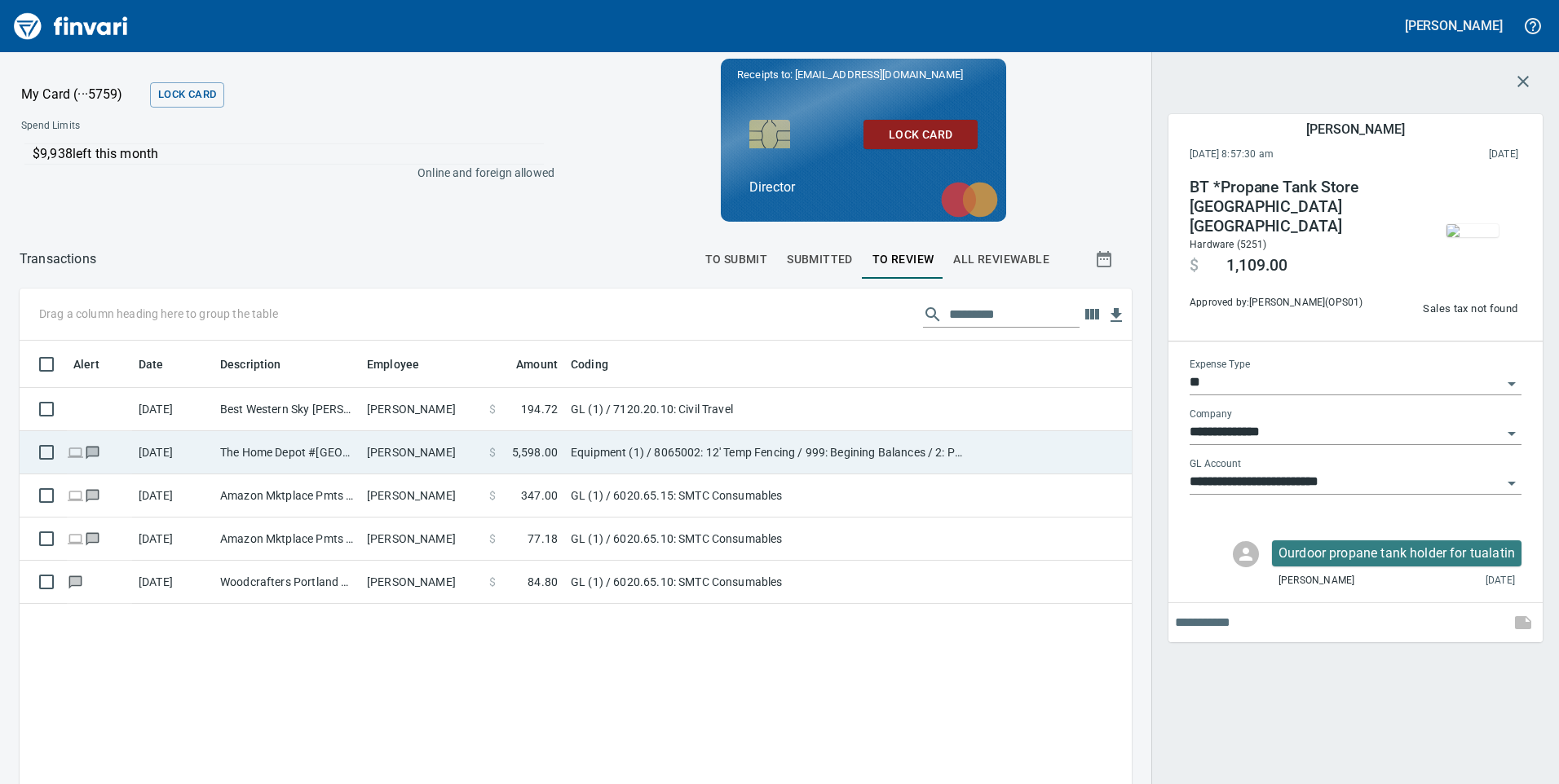
scroll to position [593, 1088]
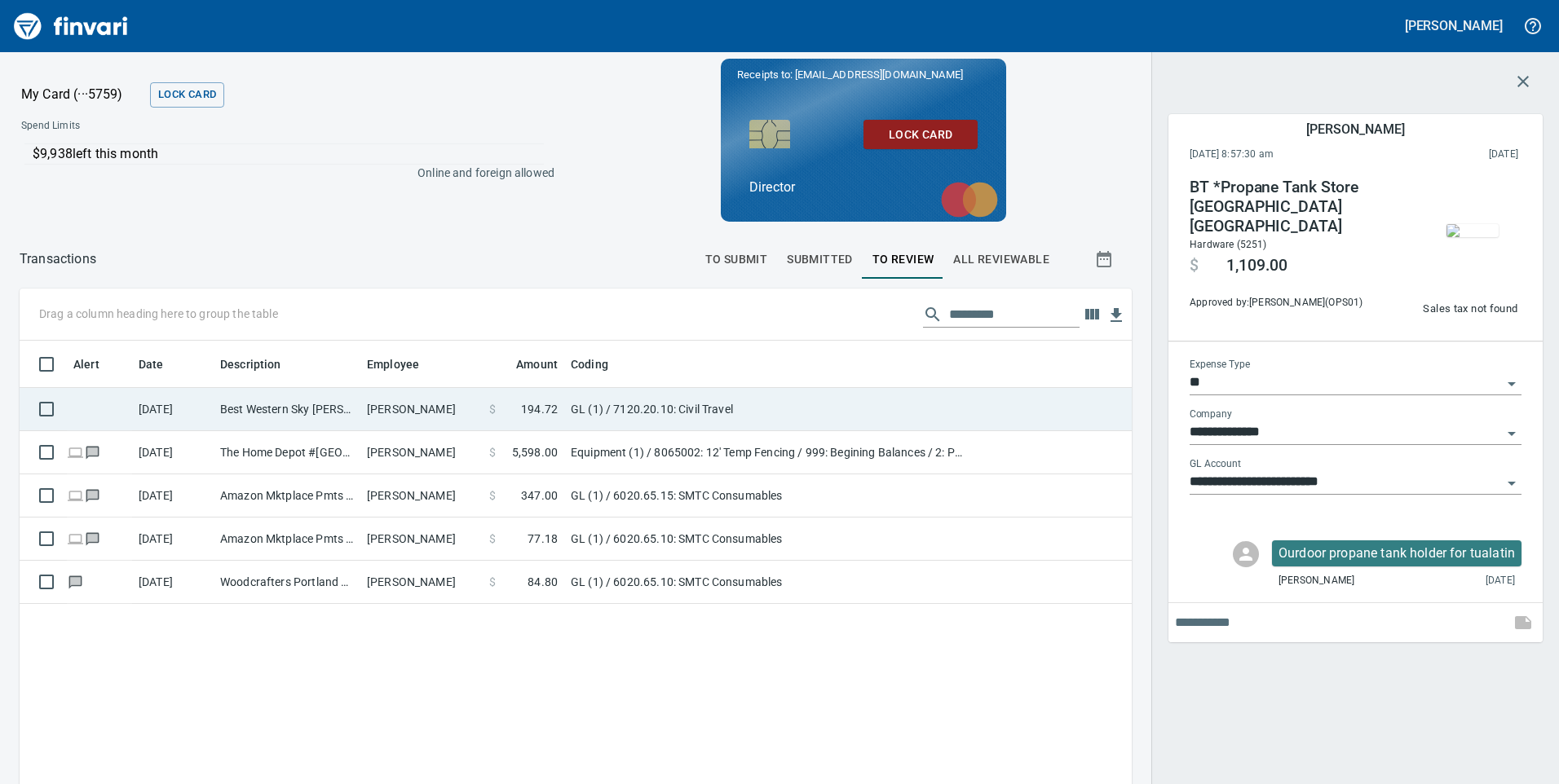
click at [342, 408] on td "Best Western Sky [PERSON_NAME][GEOGRAPHIC_DATA] [GEOGRAPHIC_DATA]" at bounding box center [286, 409] width 147 height 43
type input "**********"
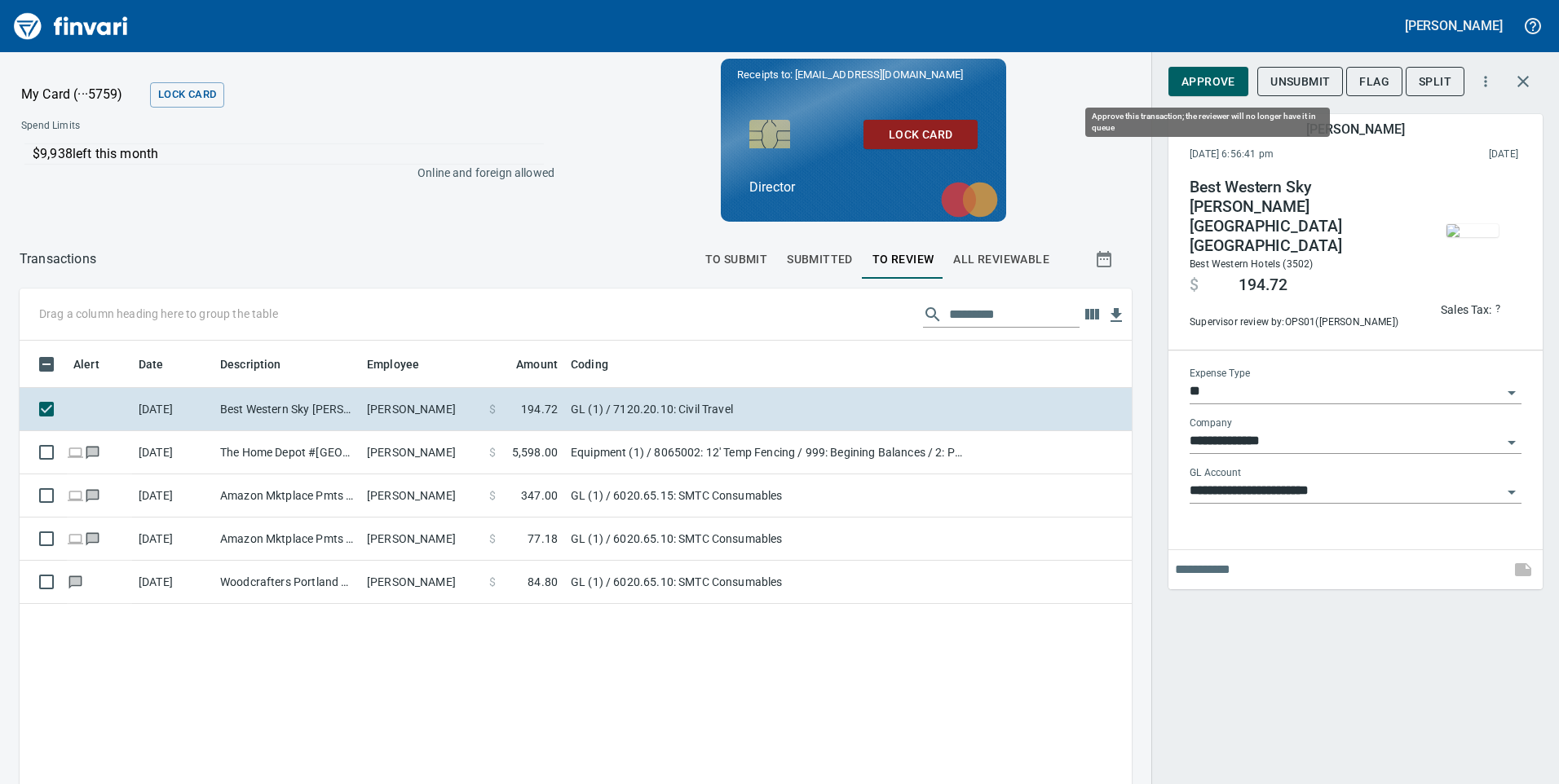
click at [1213, 79] on span "Approve" at bounding box center [1208, 82] width 54 height 20
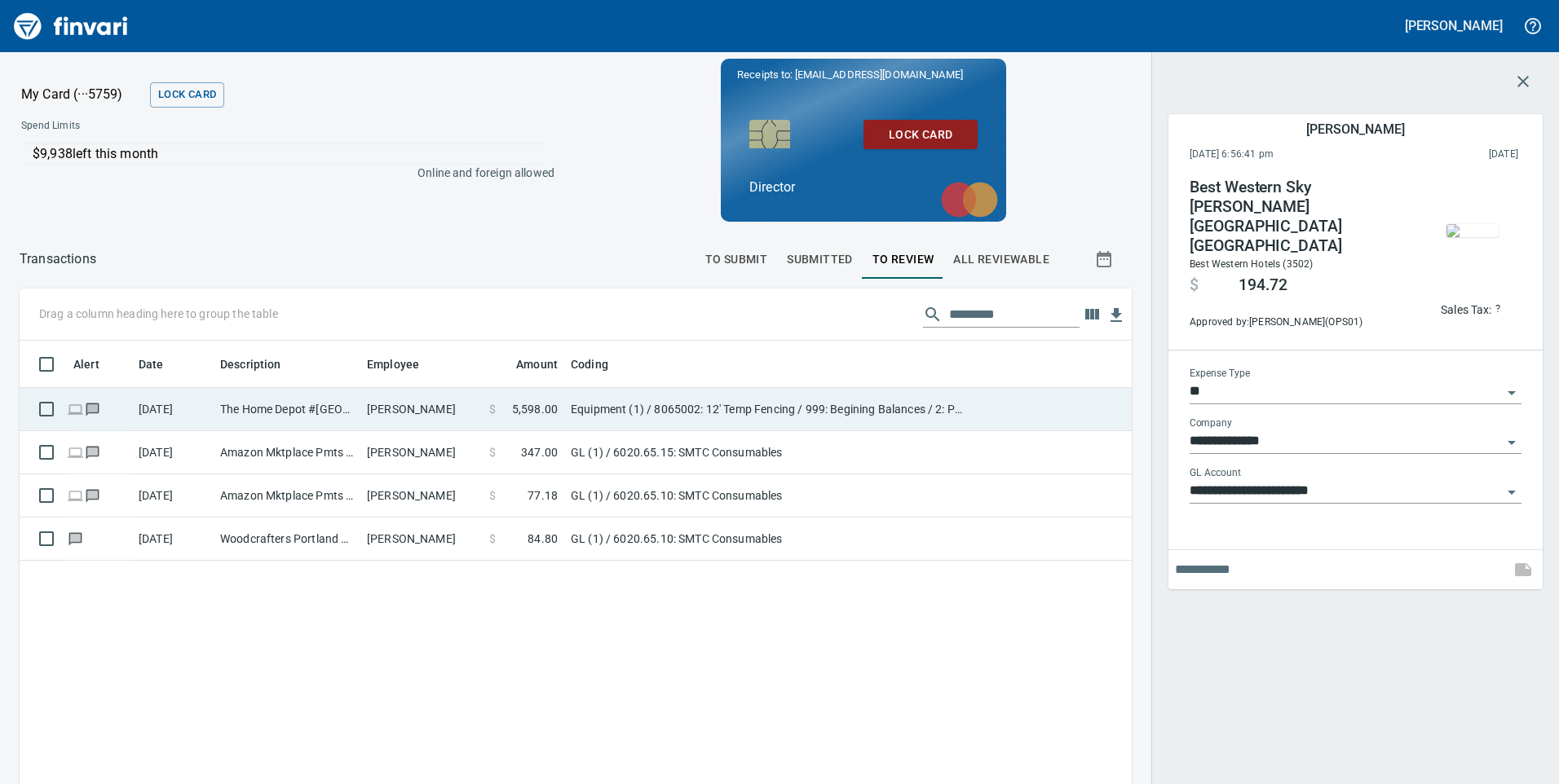
scroll to position [593, 1088]
click at [336, 410] on td "The Home Depot #[GEOGRAPHIC_DATA]" at bounding box center [286, 409] width 147 height 43
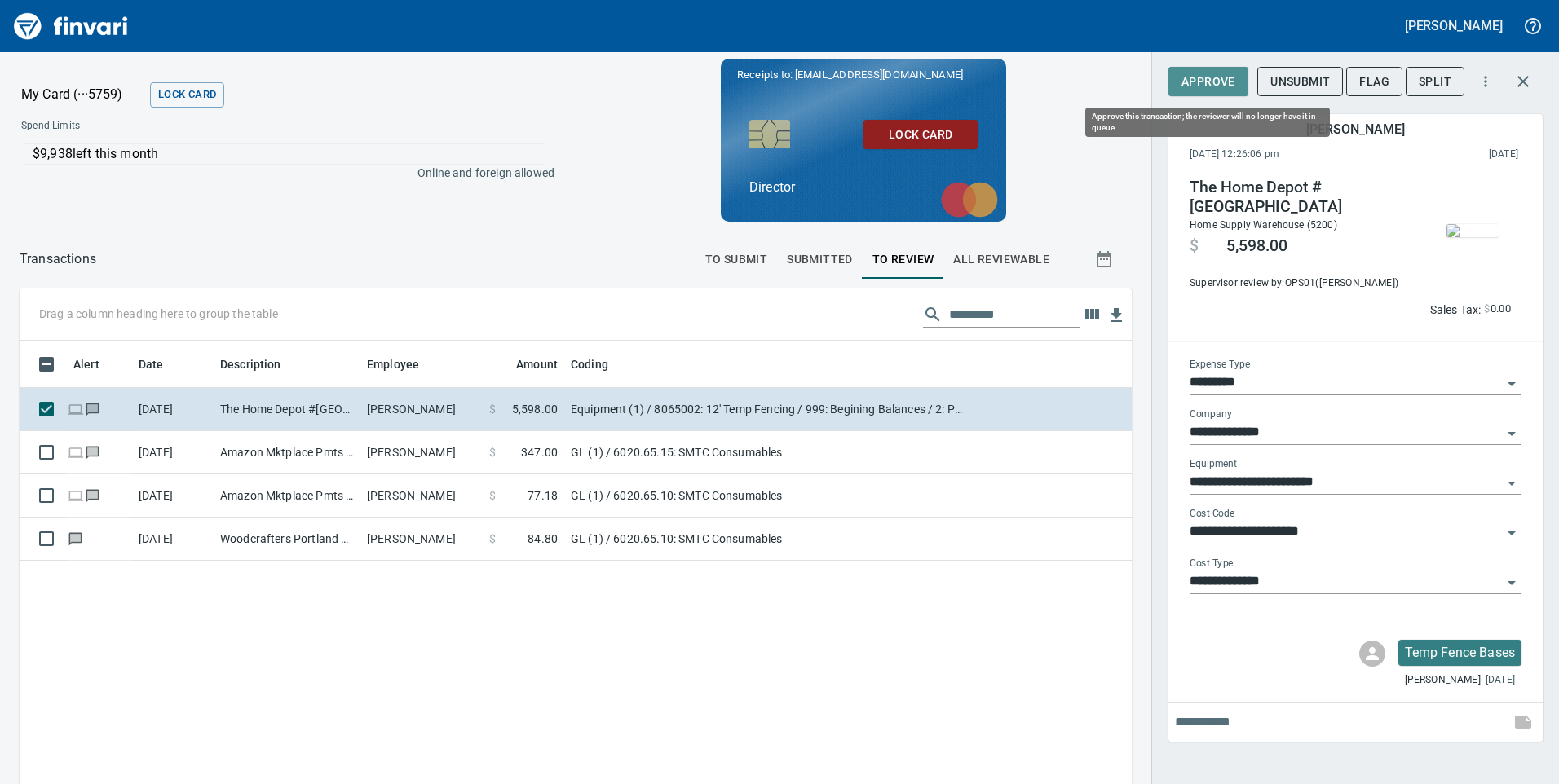
click at [1208, 81] on span "Approve" at bounding box center [1208, 82] width 54 height 20
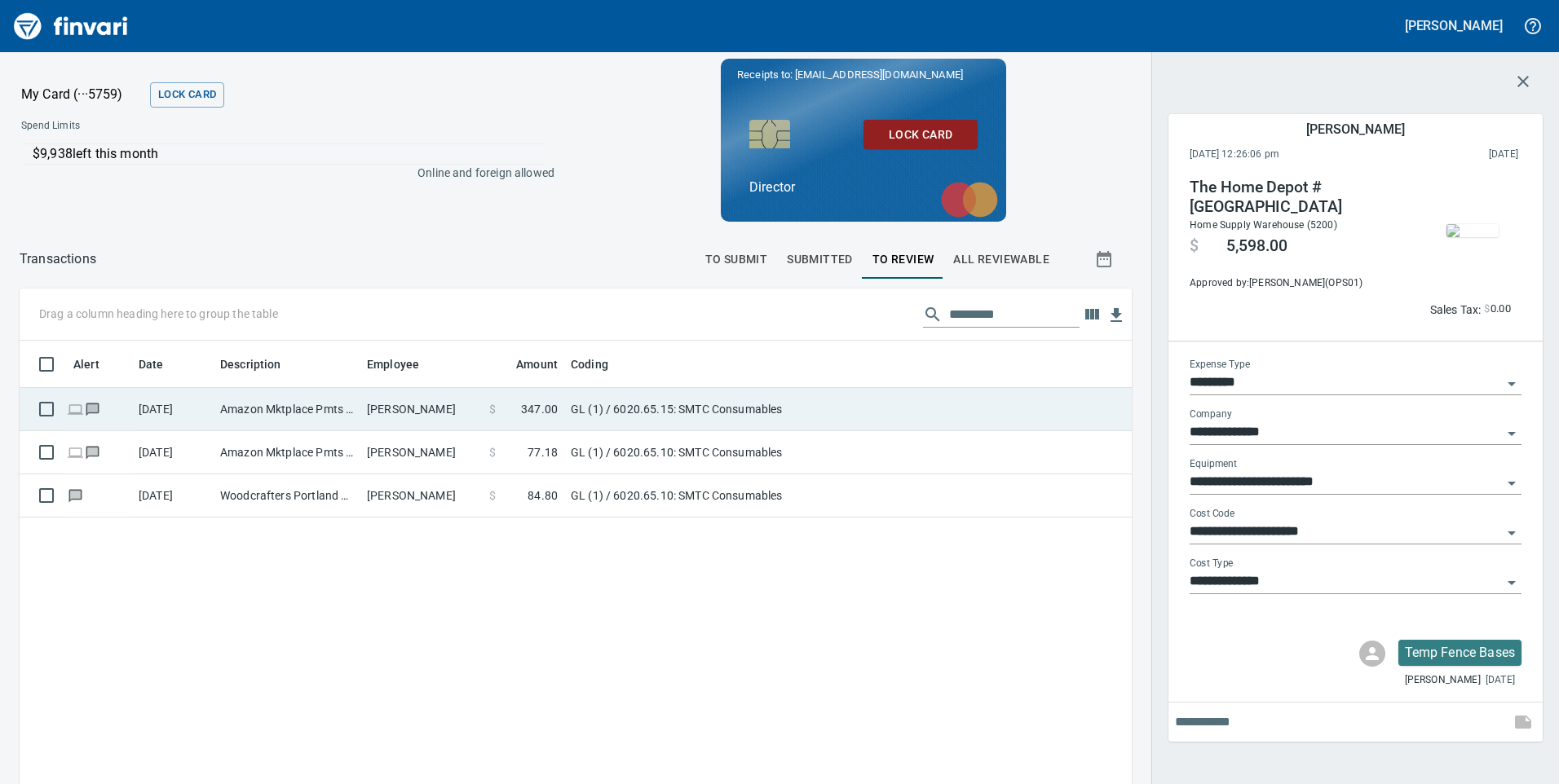
scroll to position [593, 1088]
click at [300, 410] on td "Amazon Mktplace Pmts [DOMAIN_NAME][URL] WA" at bounding box center [286, 409] width 147 height 43
type input "**"
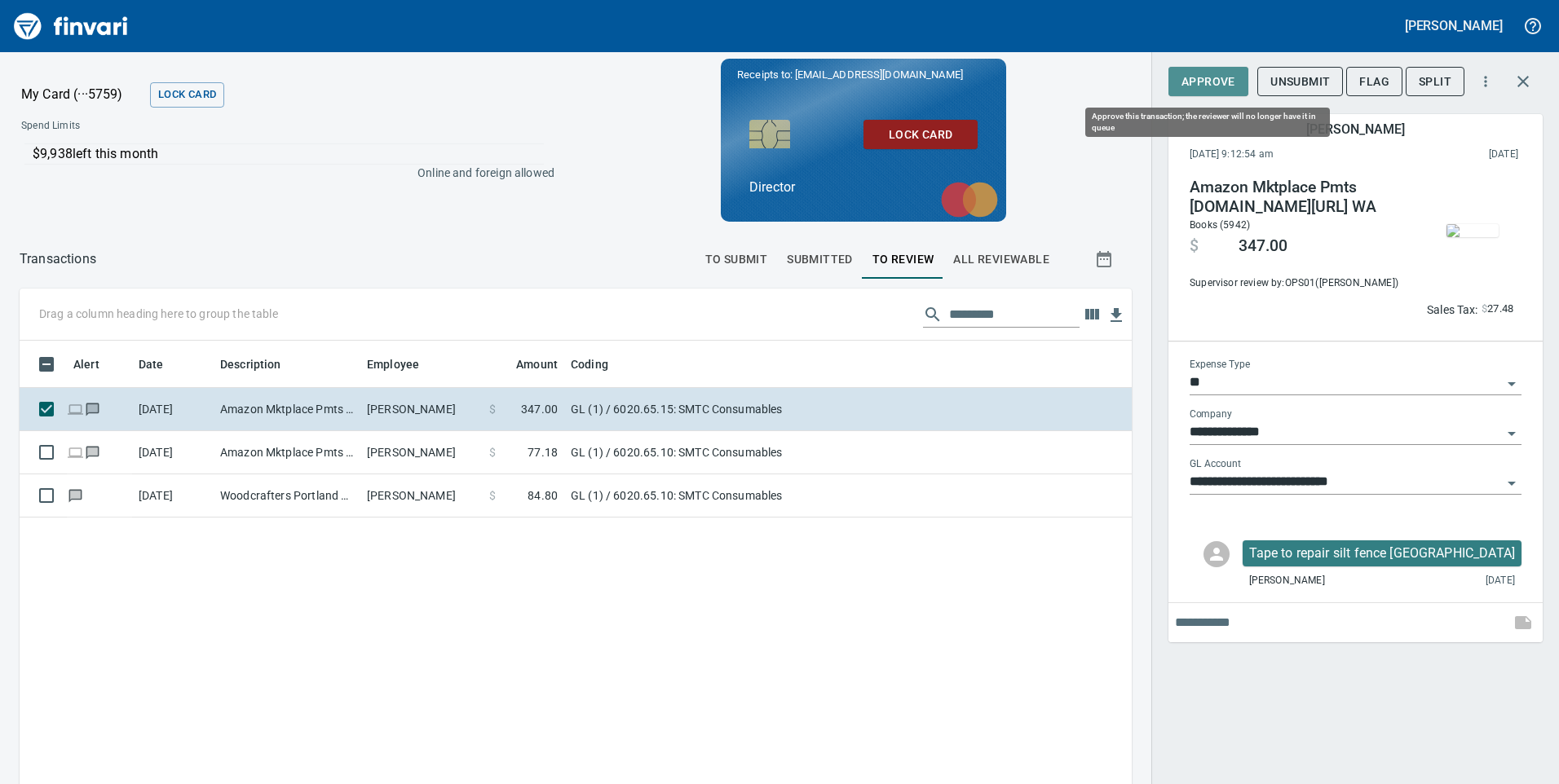
click at [1208, 88] on span "Approve" at bounding box center [1208, 82] width 54 height 20
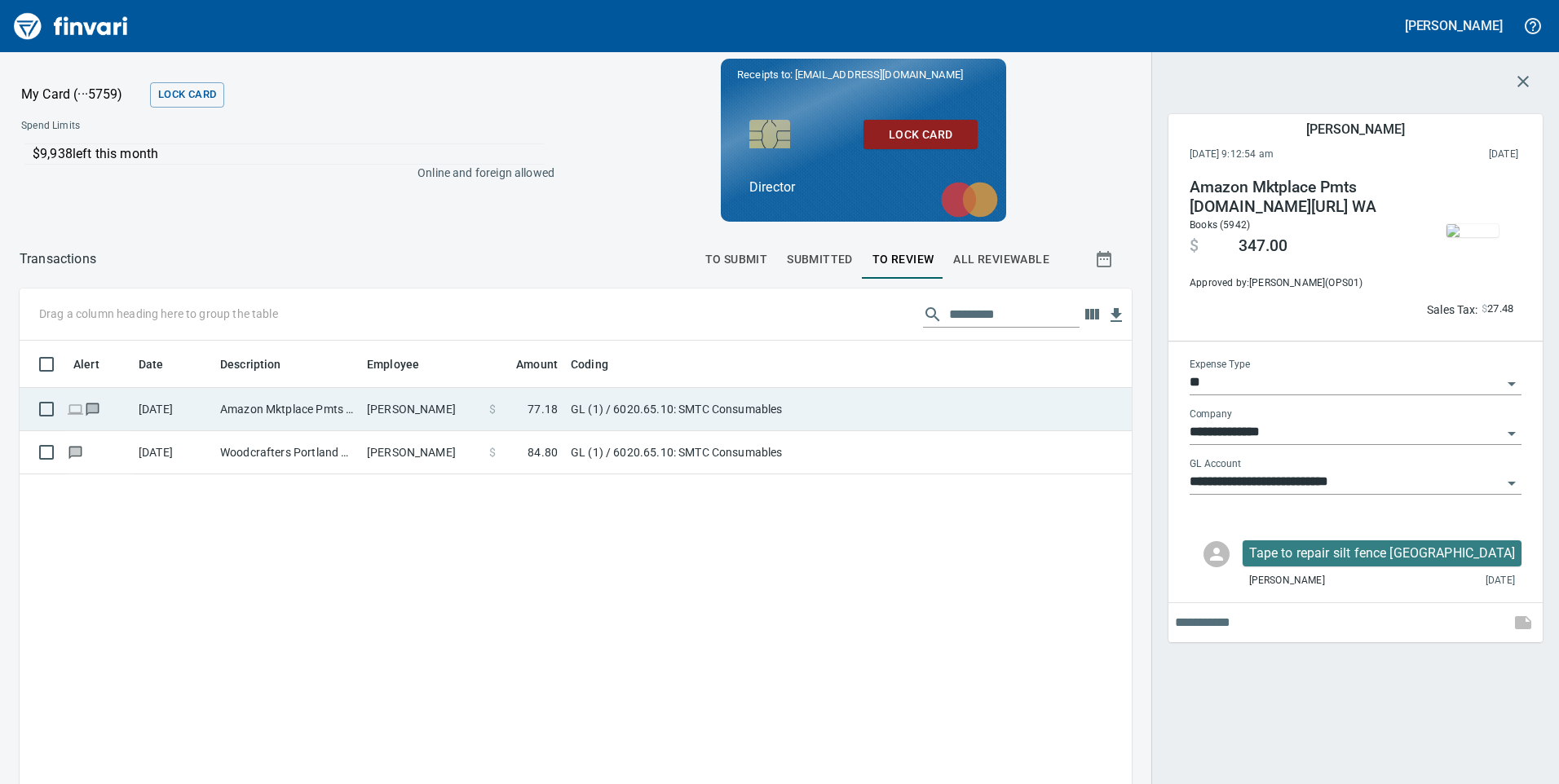
scroll to position [593, 1088]
click at [326, 417] on td "Amazon Mktplace Pmts [DOMAIN_NAME][URL] WA" at bounding box center [286, 409] width 147 height 43
type input "**********"
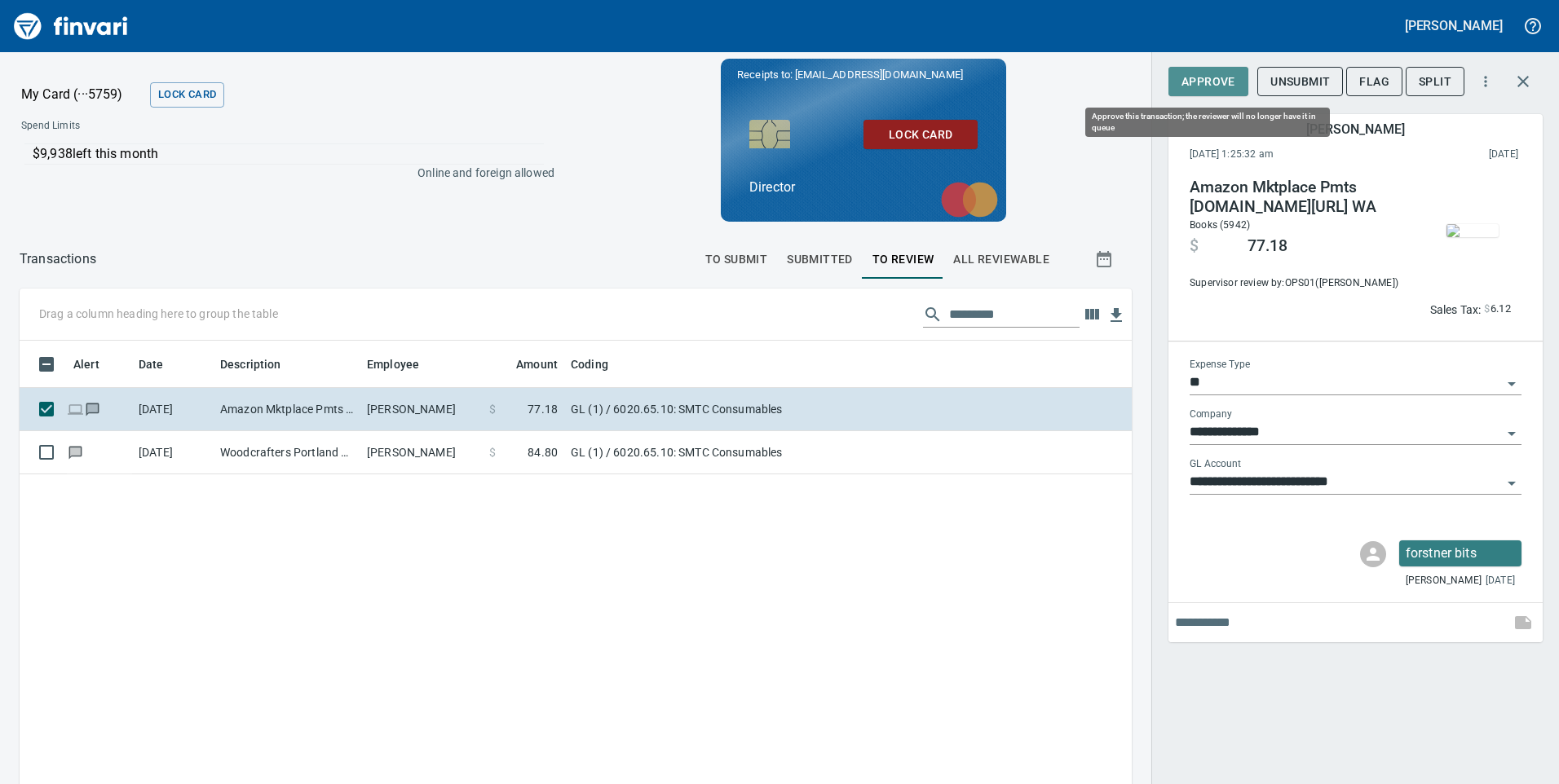
click at [1212, 88] on span "Approve" at bounding box center [1208, 82] width 54 height 20
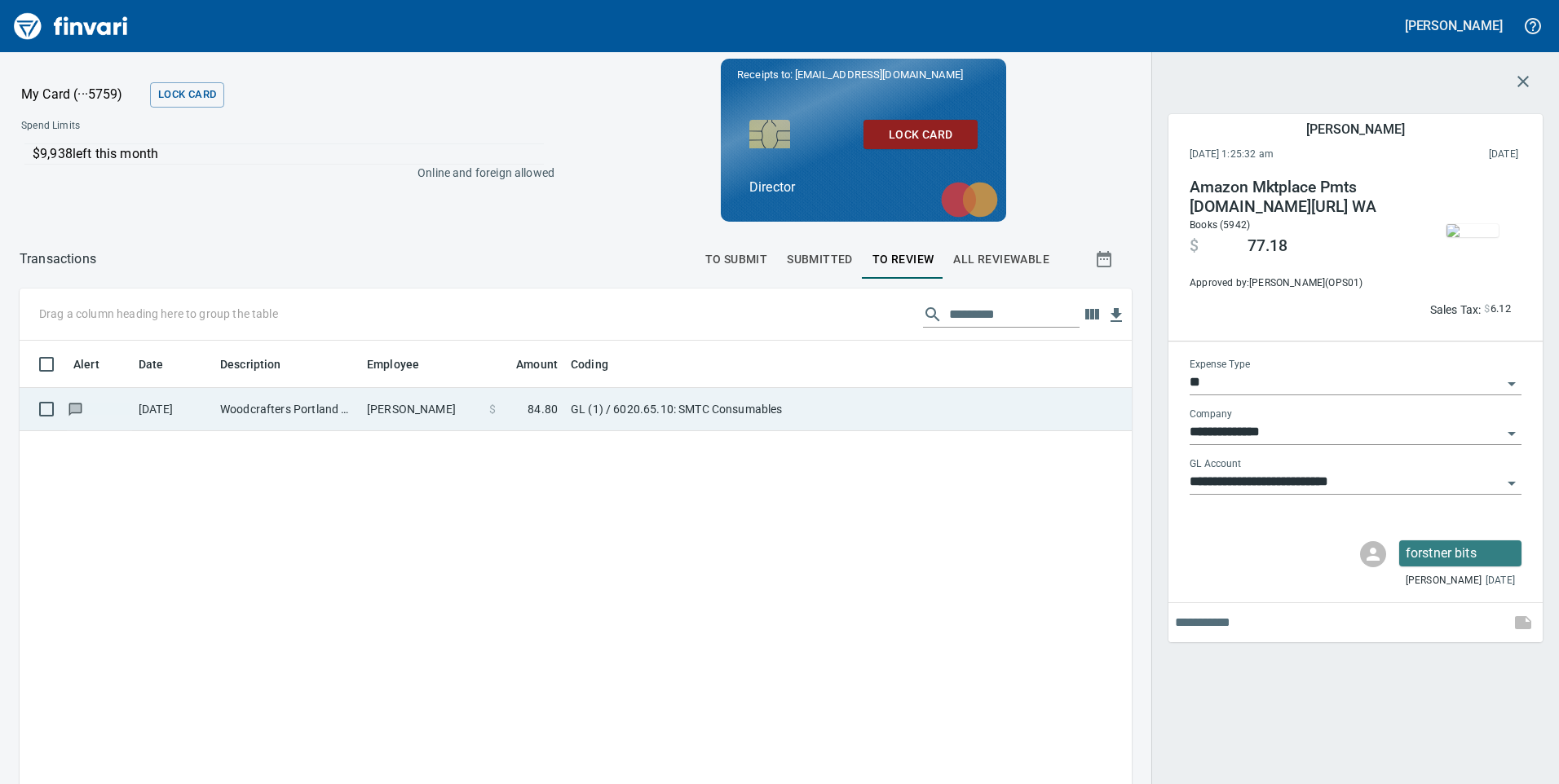
scroll to position [593, 1088]
click at [263, 418] on td "Woodcrafters Portland OR" at bounding box center [286, 409] width 147 height 43
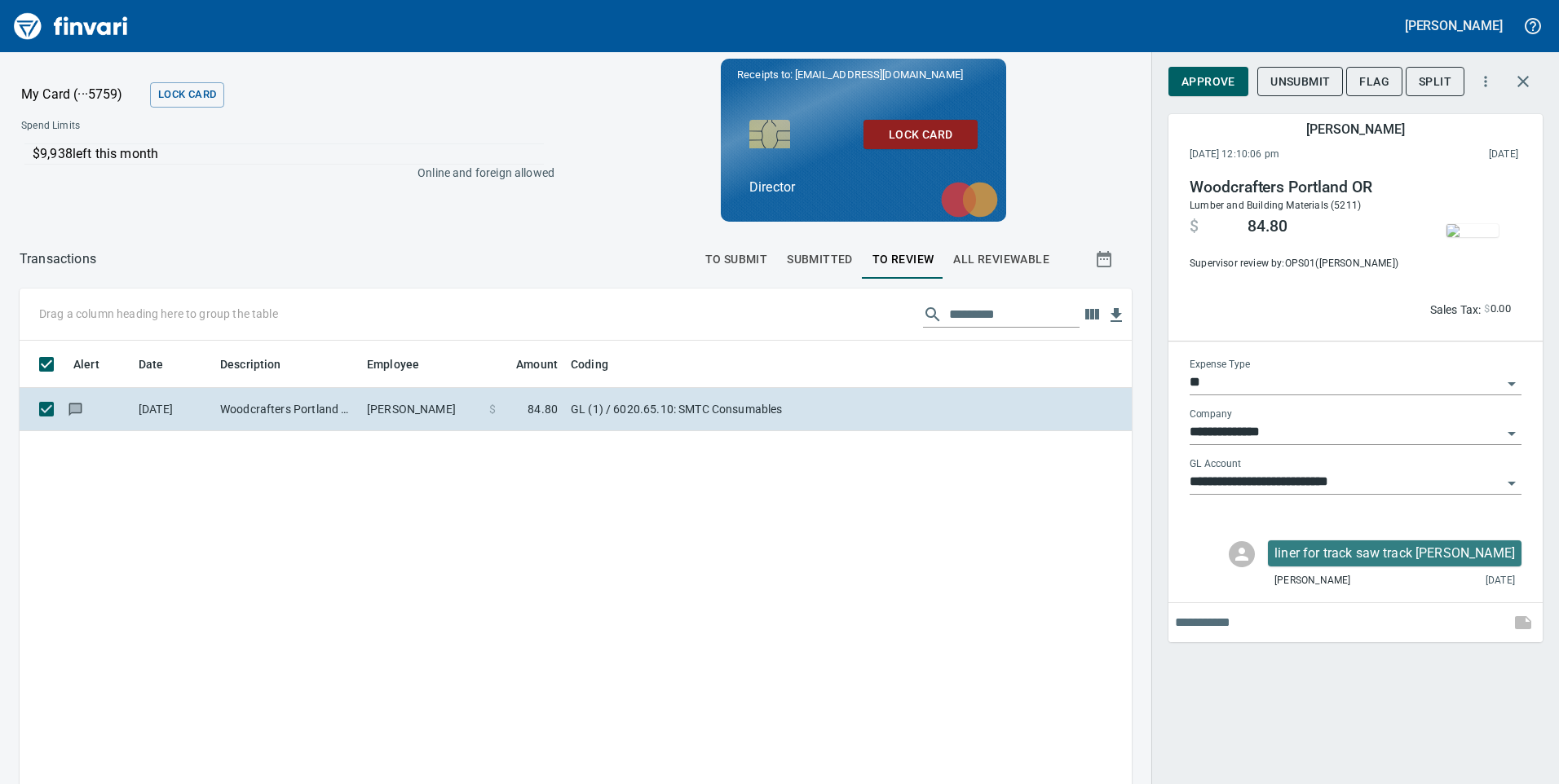
scroll to position [593, 1088]
click at [1214, 84] on span "Approve" at bounding box center [1208, 82] width 54 height 20
